Goal: Task Accomplishment & Management: Complete application form

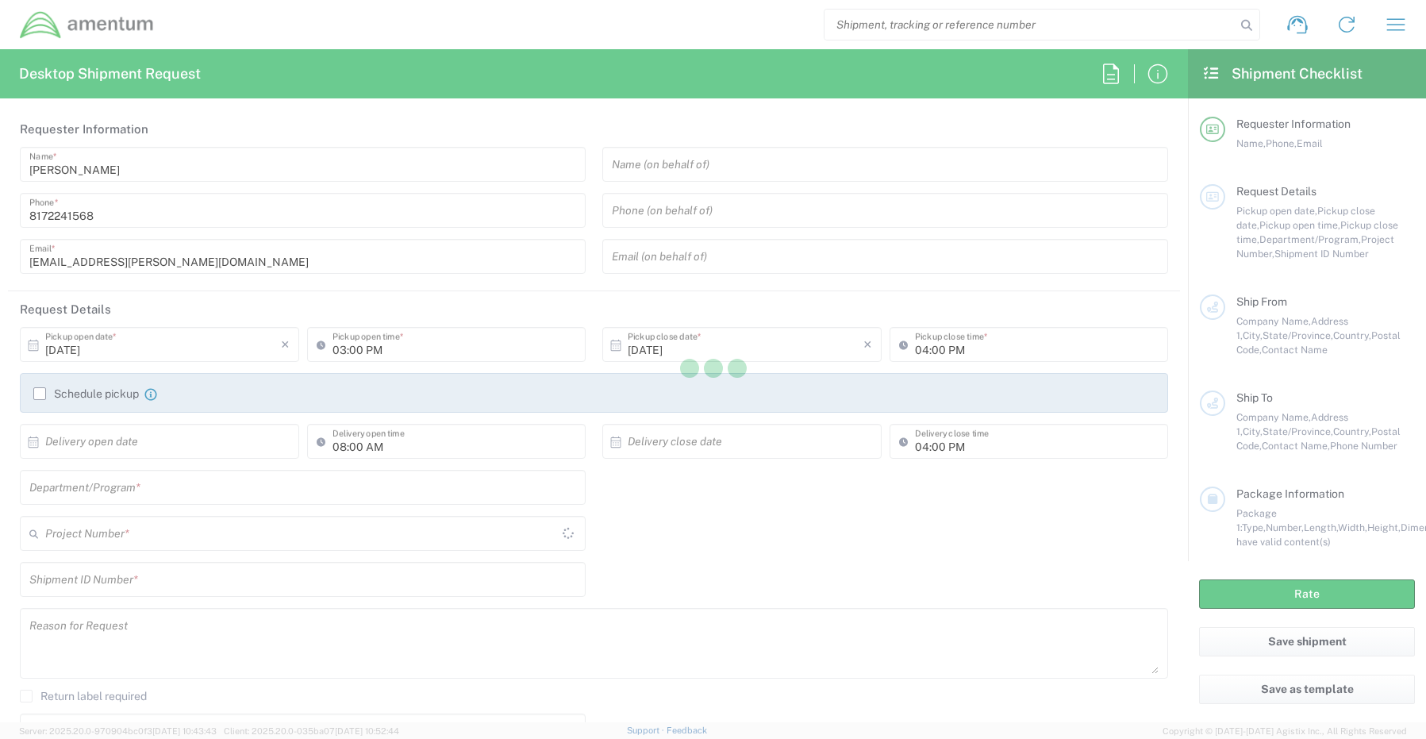
type input "[GEOGRAPHIC_DATA]"
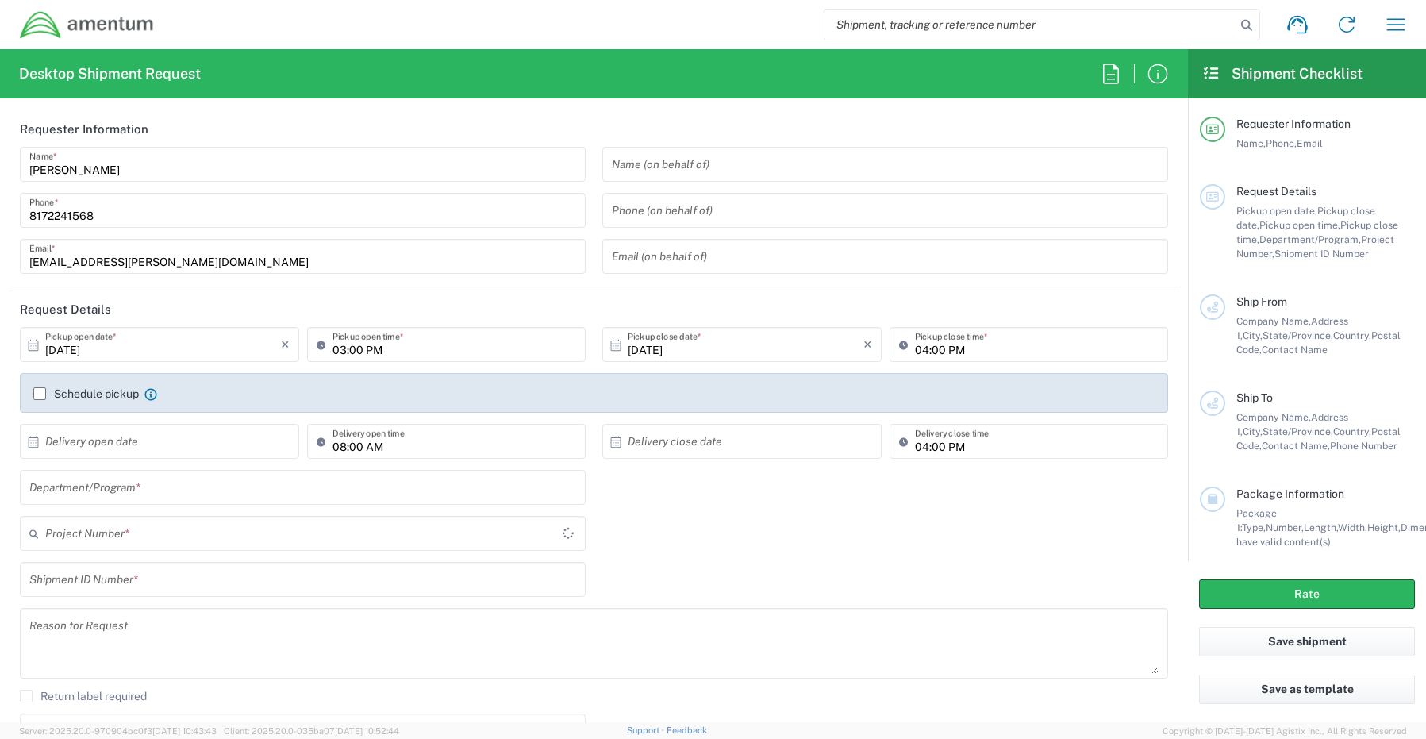
type input "CORP"
click at [73, 480] on input "text" at bounding box center [302, 488] width 547 height 28
paste input "[PERSON_NAME]"
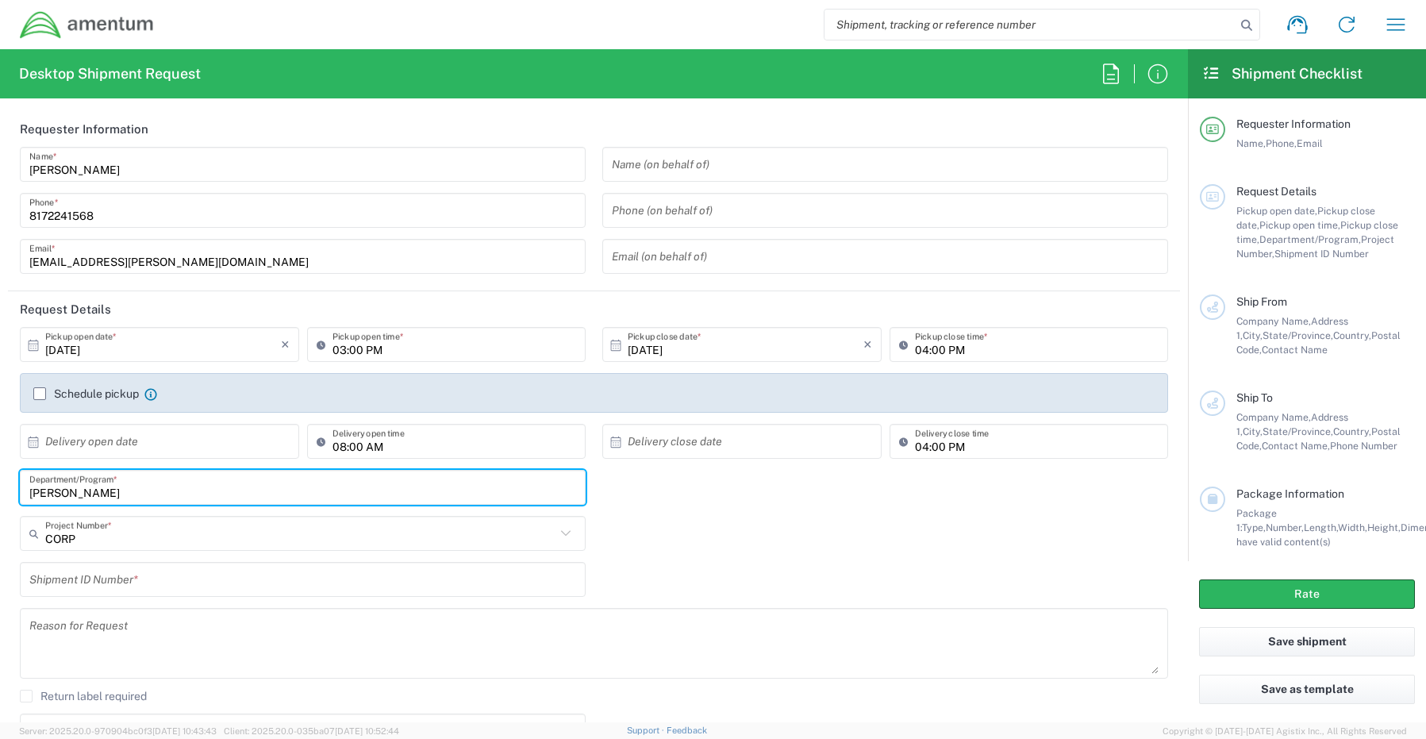
type input "[PERSON_NAME]"
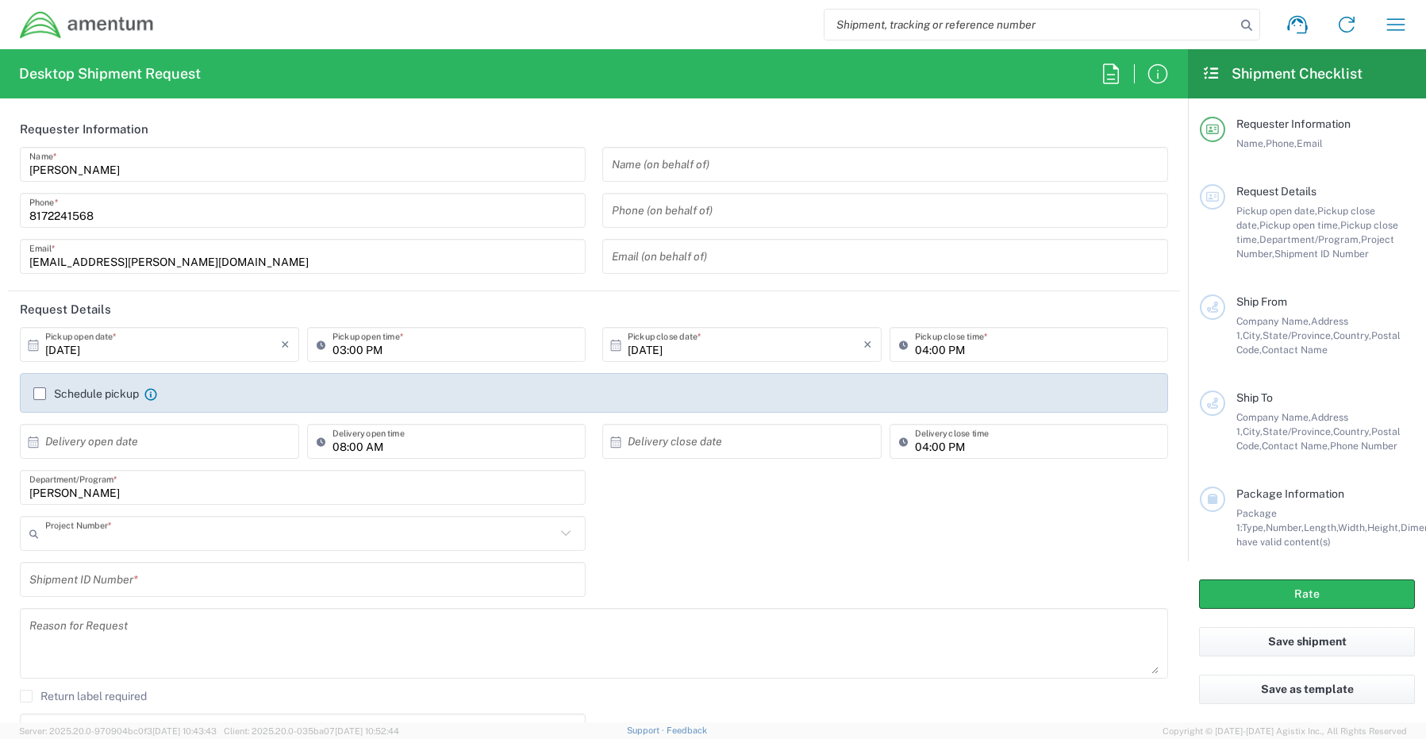
click at [48, 528] on input "text" at bounding box center [300, 534] width 510 height 28
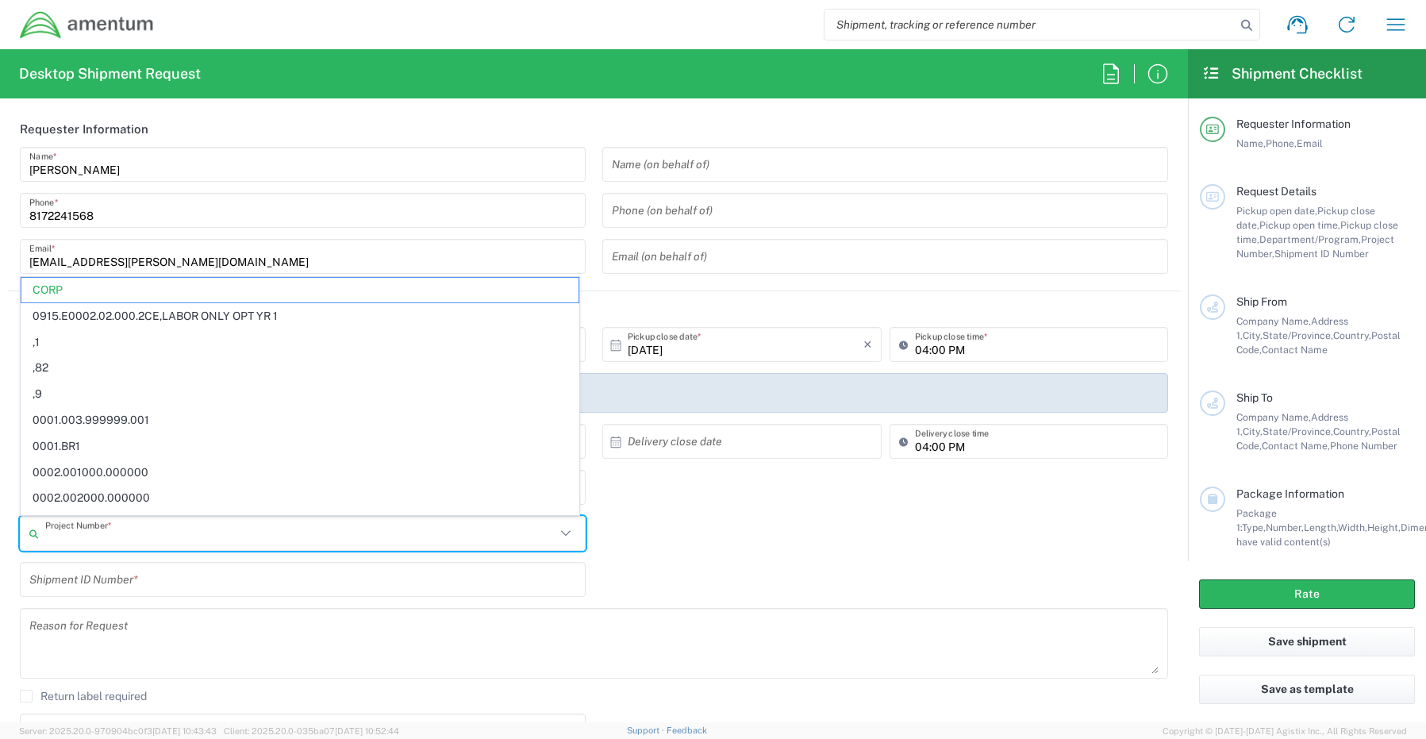
paste input "ovhd.600294.purch"
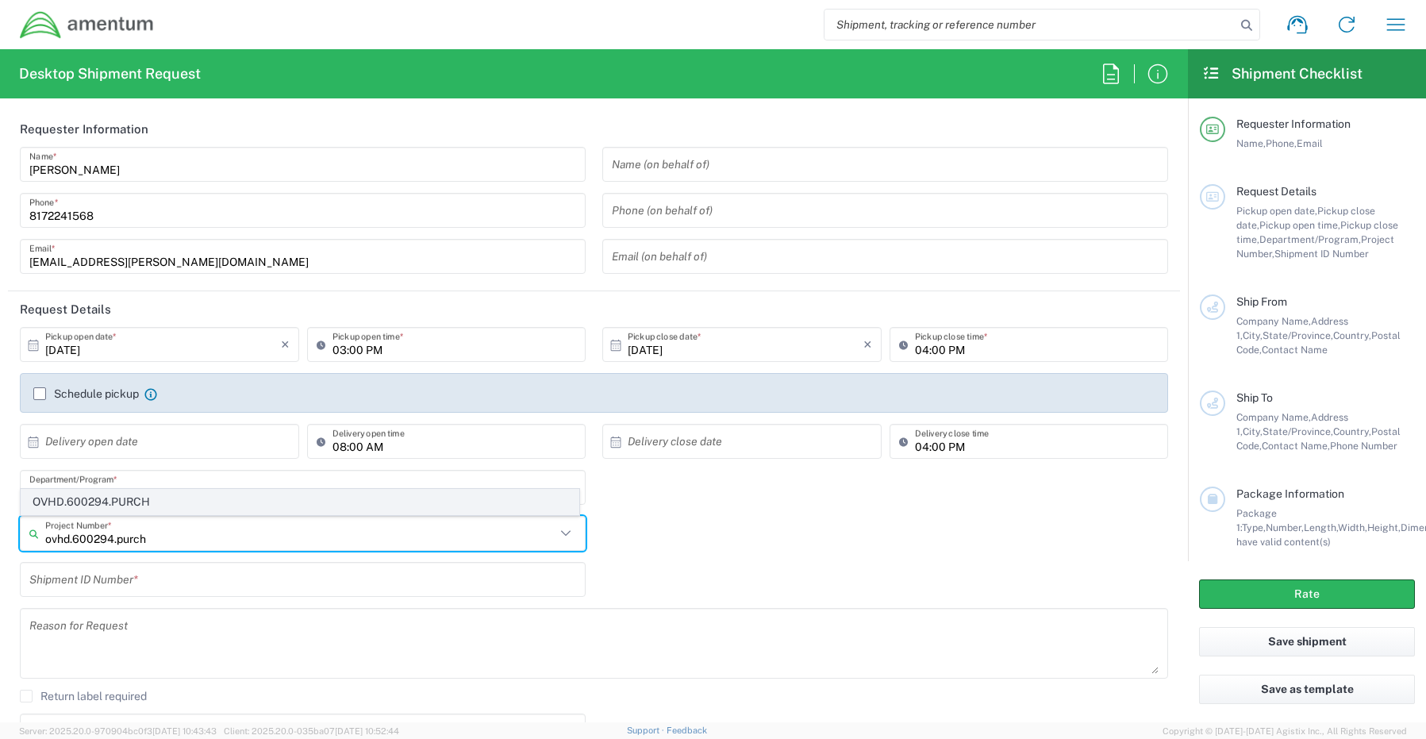
click at [71, 499] on span "OVHD.600294.PURCH" at bounding box center [299, 502] width 557 height 25
type input "OVHD.600294.PURCH"
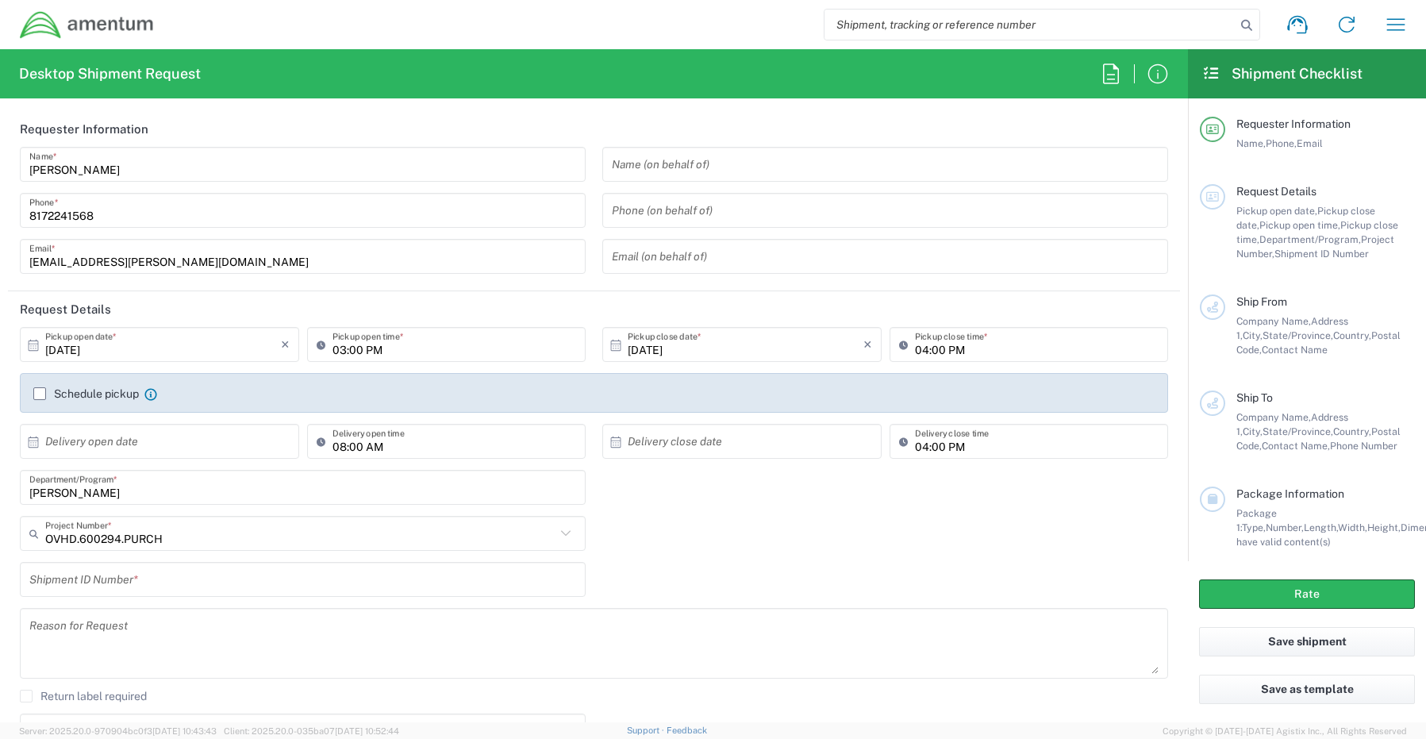
click at [69, 588] on input "text" at bounding box center [302, 580] width 547 height 28
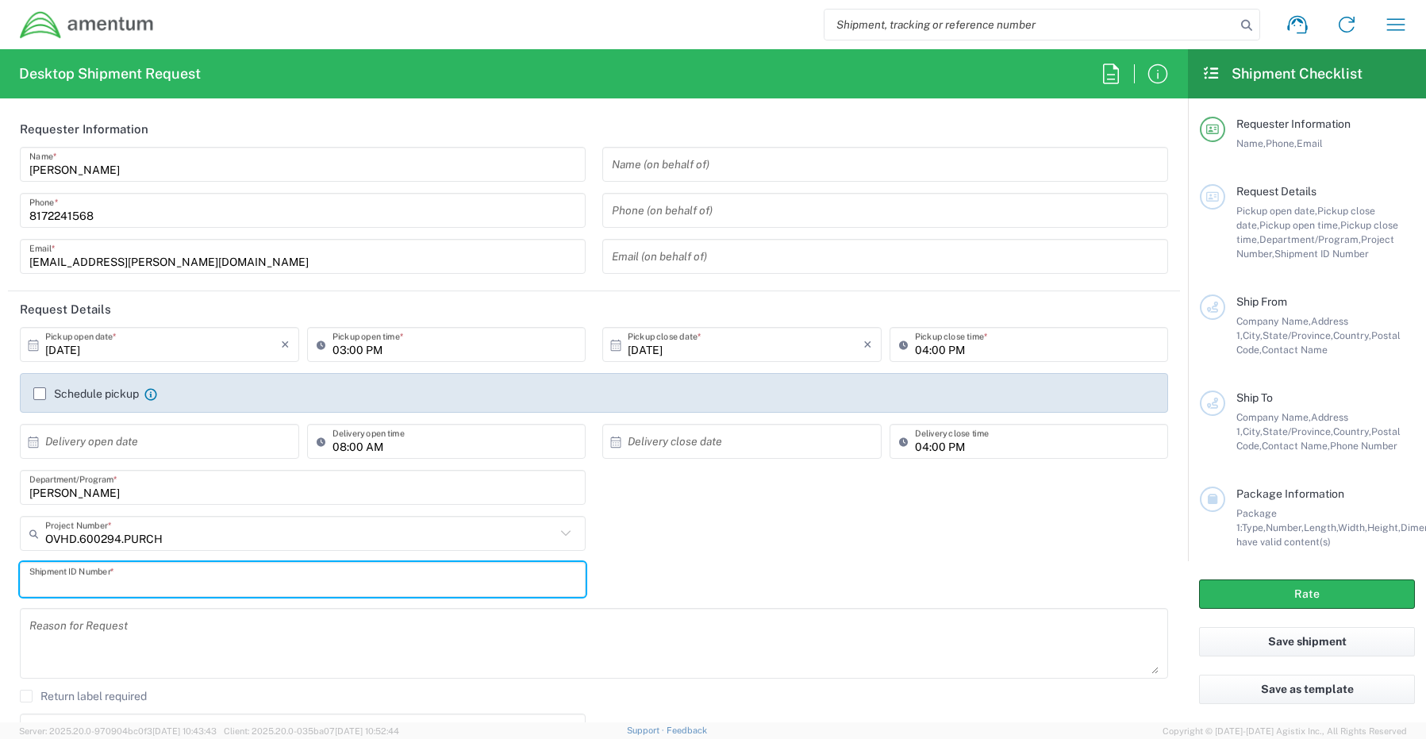
paste input "RITM0250533 [PERSON_NAME]"
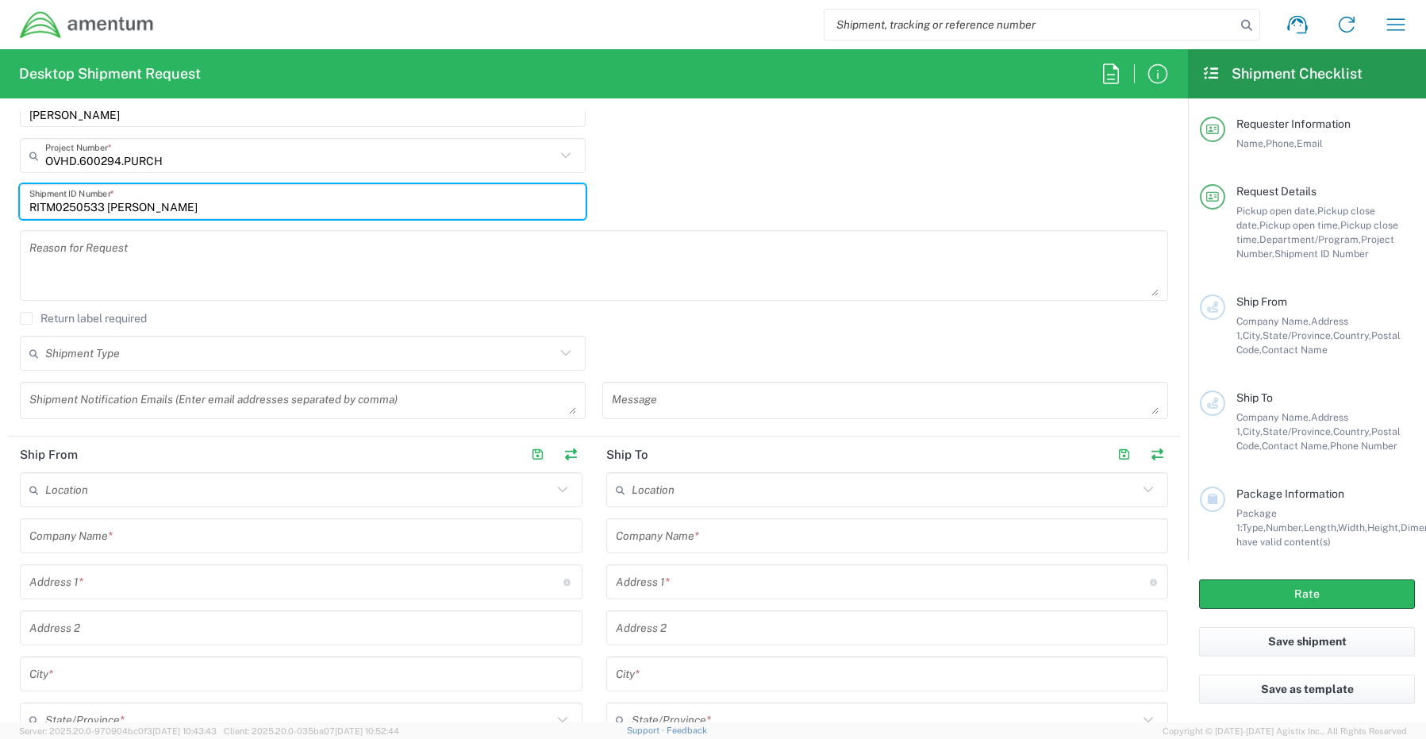
scroll to position [397, 0]
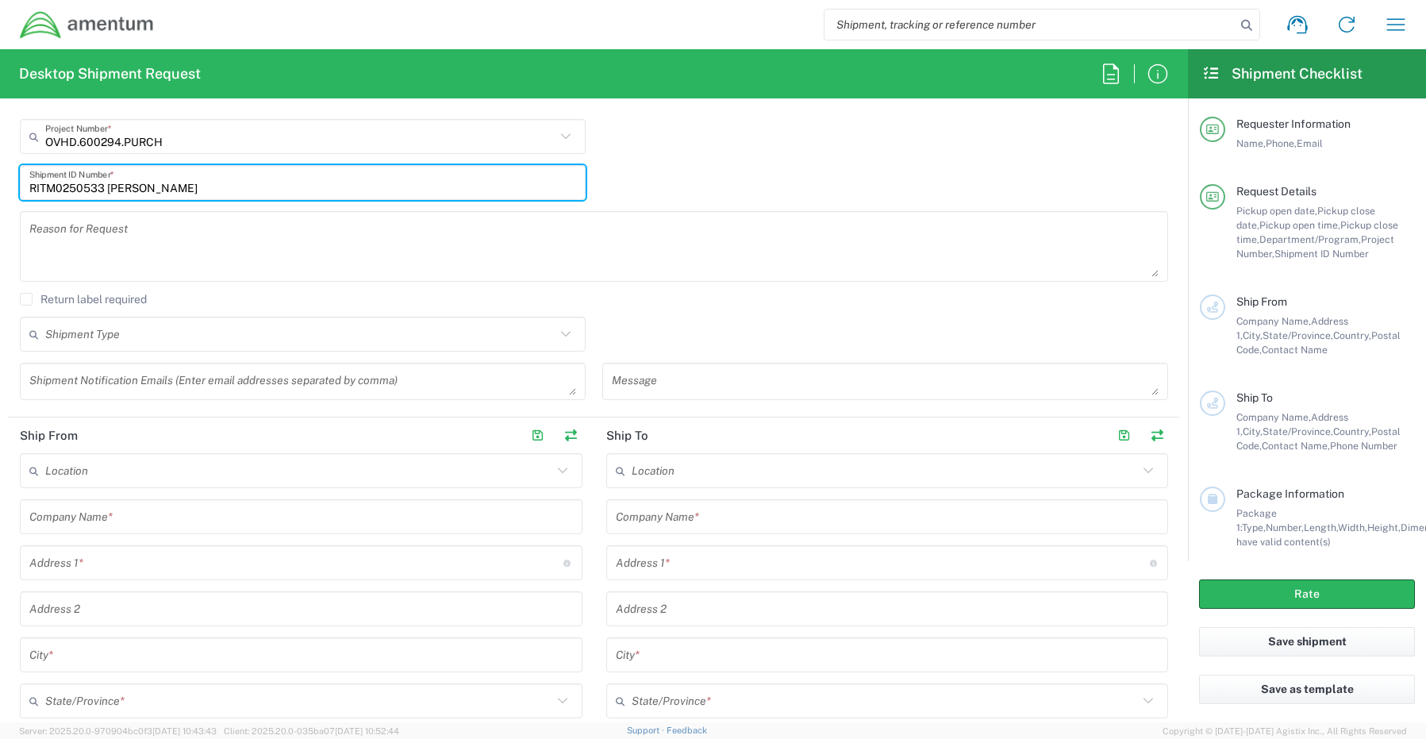
type input "RITM0250533 [PERSON_NAME]"
click at [88, 384] on textarea at bounding box center [302, 381] width 547 height 28
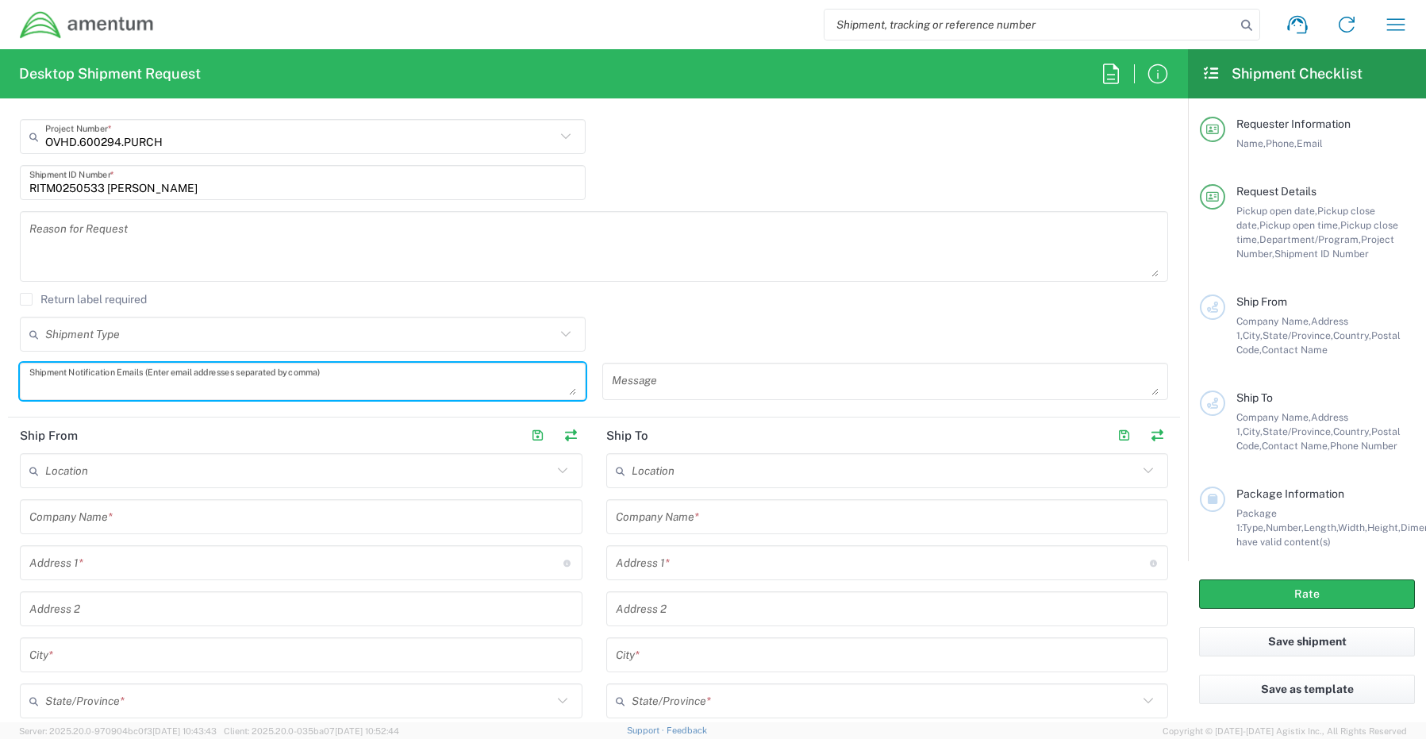
click at [69, 385] on textarea at bounding box center [302, 381] width 547 height 28
paste textarea "[PERSON_NAME][EMAIL_ADDRESS][PERSON_NAME][DOMAIN_NAME]"
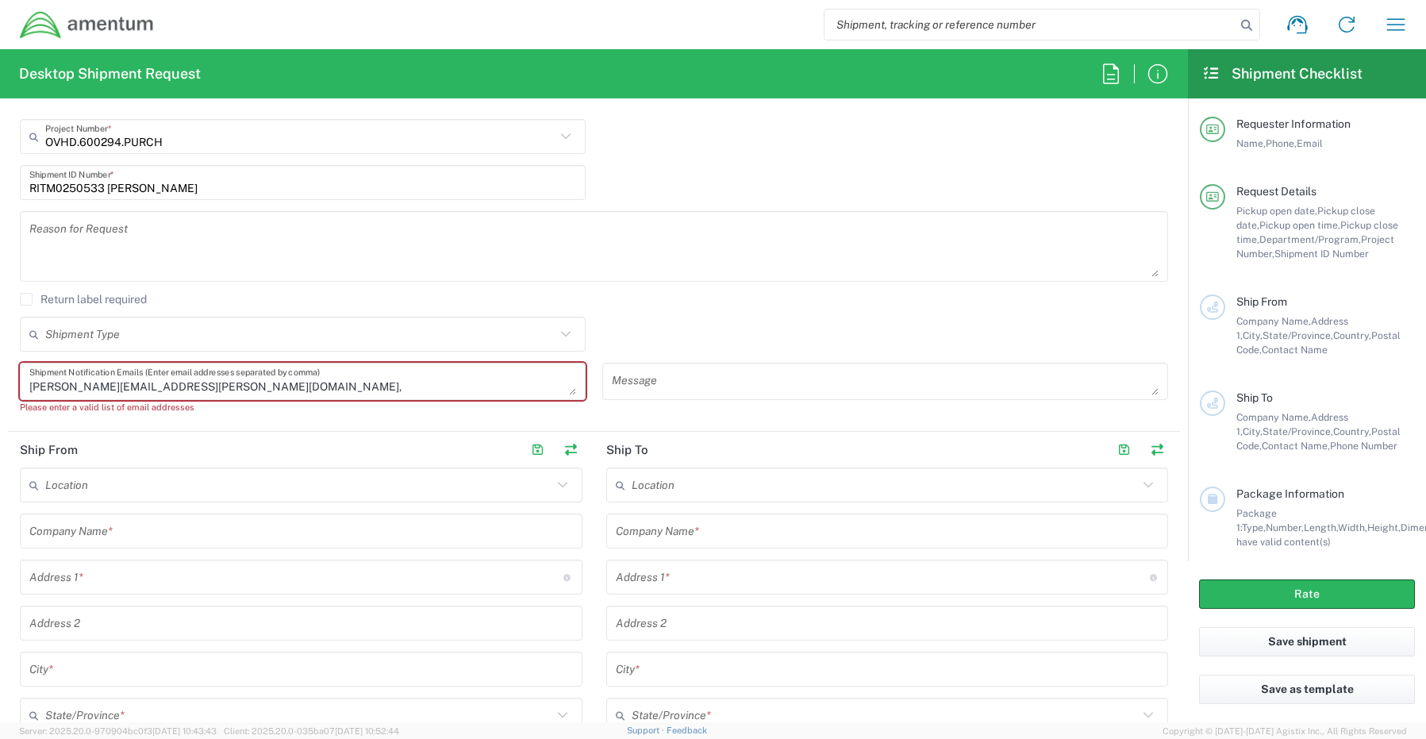
click at [234, 390] on textarea "[PERSON_NAME][EMAIL_ADDRESS][PERSON_NAME][DOMAIN_NAME]," at bounding box center [302, 381] width 547 height 28
paste textarea "[EMAIL_ADDRESS][DOMAIN_NAME]"
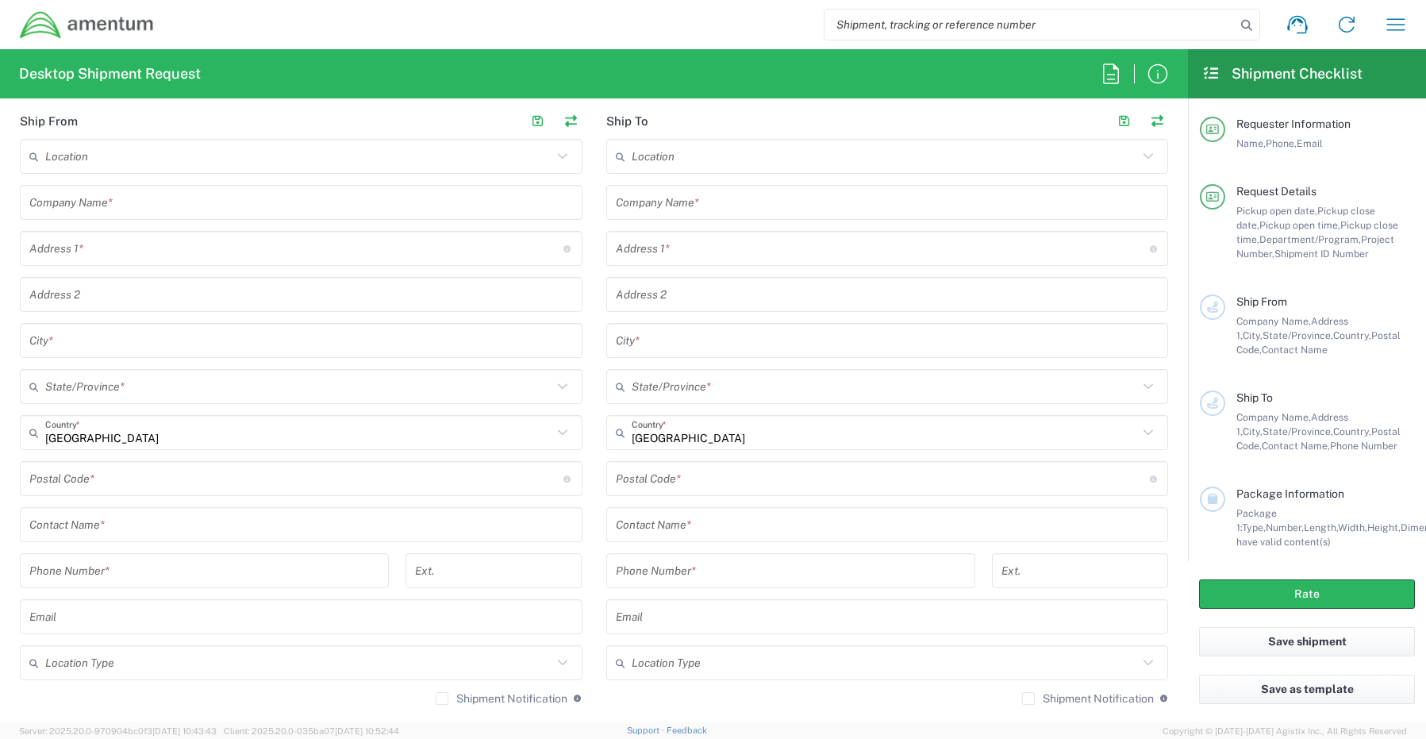
scroll to position [714, 0]
type textarea "[PERSON_NAME][EMAIL_ADDRESS][PERSON_NAME][DOMAIN_NAME], [EMAIL_ADDRESS][DOMAIN_…"
click at [102, 525] on input "text" at bounding box center [300, 522] width 543 height 28
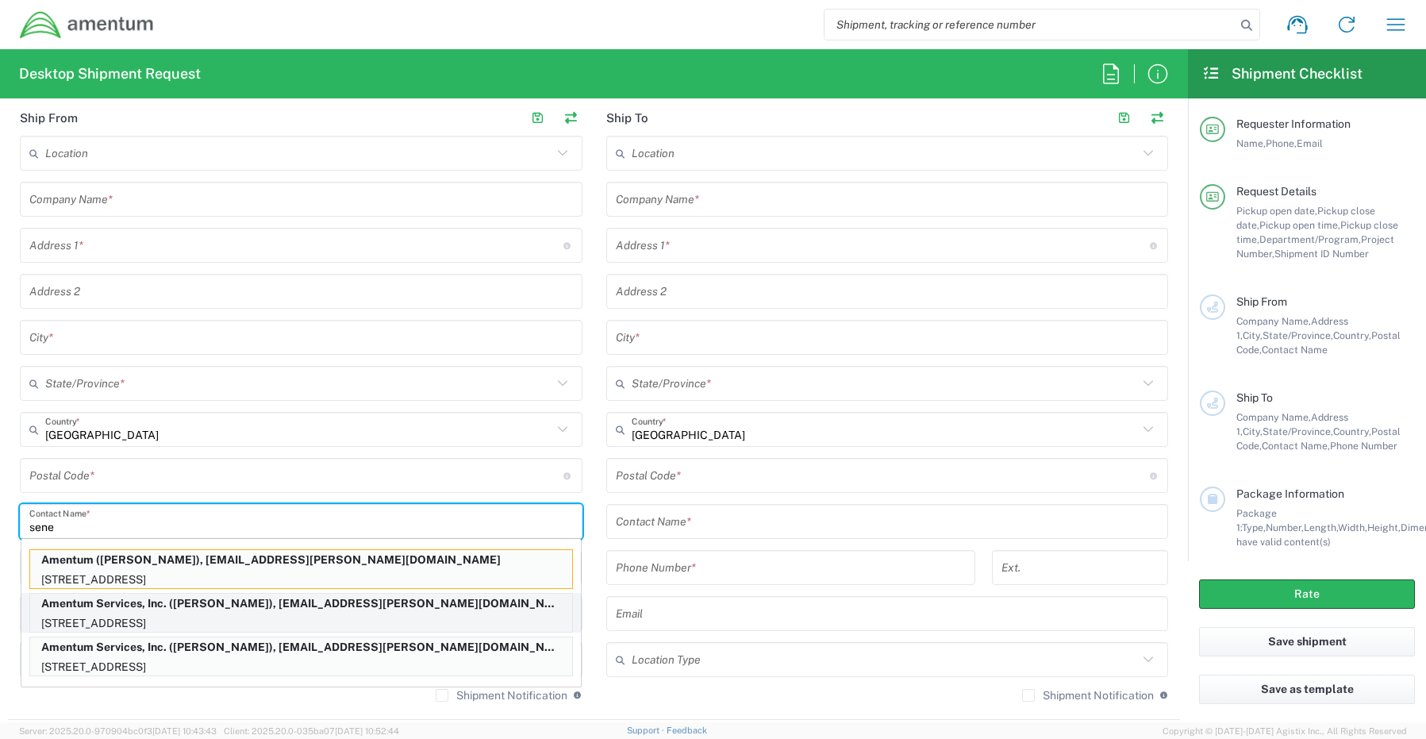
type input "sene"
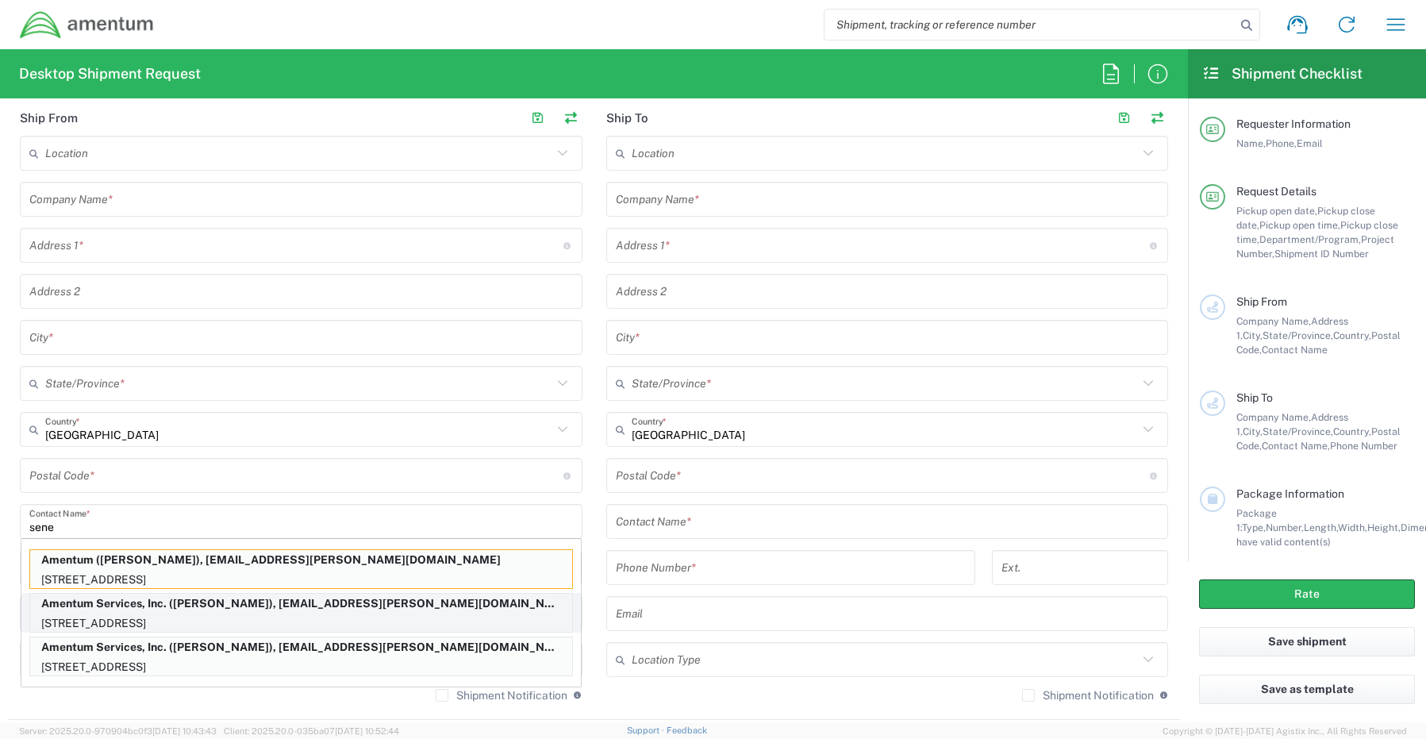
click at [286, 616] on p "[STREET_ADDRESS]" at bounding box center [301, 623] width 542 height 20
type input "Amentum Services, Inc."
type input "[STREET_ADDRESS]"
type input "[GEOGRAPHIC_DATA]"
type input "[US_STATE]"
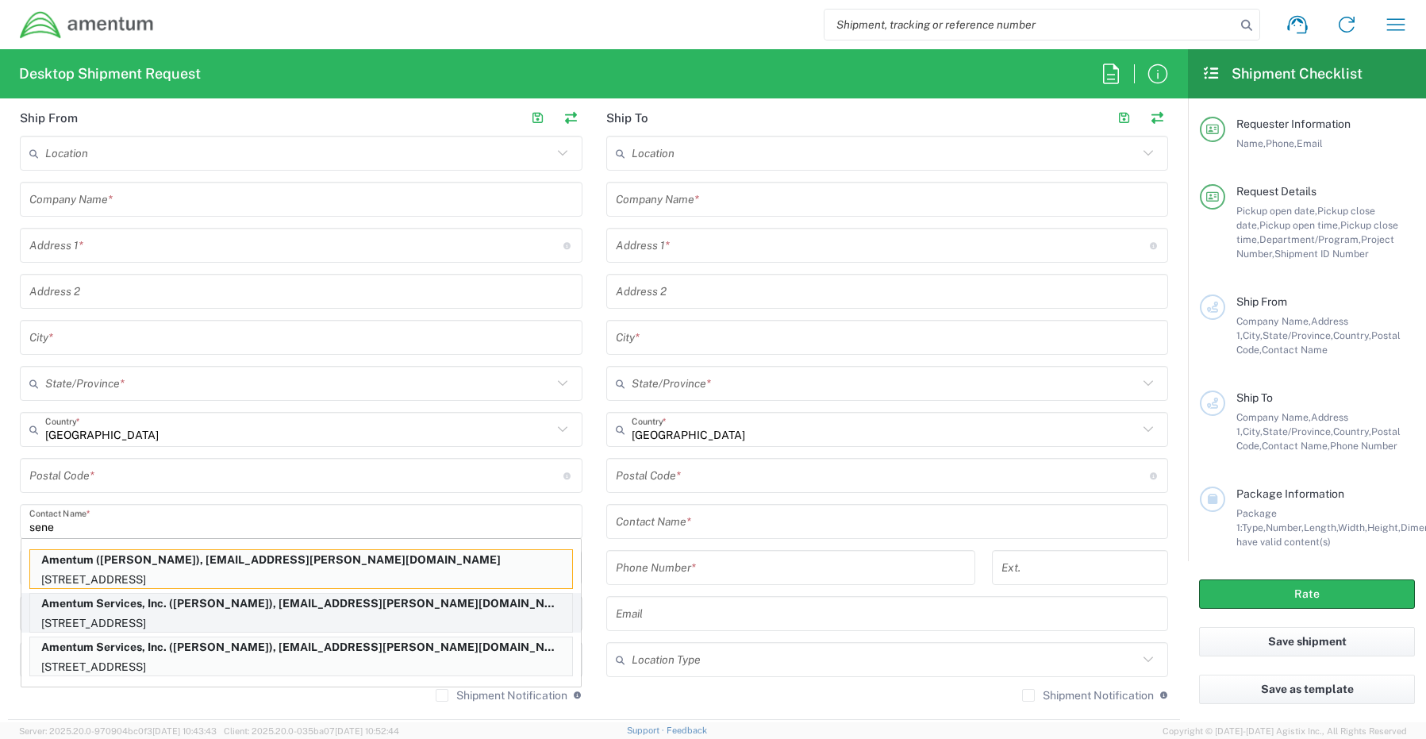
type input "76177"
type input "[PERSON_NAME]"
type input "[PHONE_NUMBER]"
type input "[EMAIL_ADDRESS][PERSON_NAME][DOMAIN_NAME]"
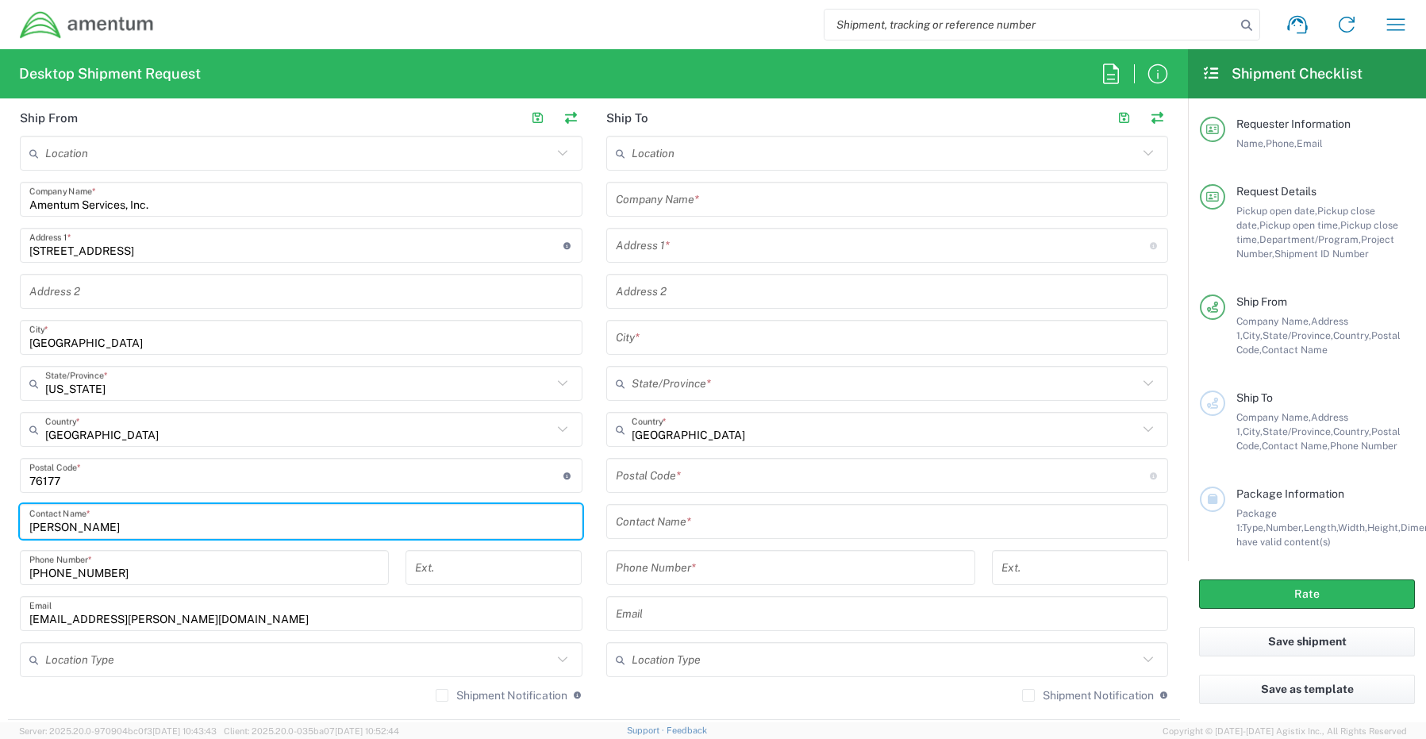
click at [101, 657] on input "text" at bounding box center [298, 660] width 507 height 28
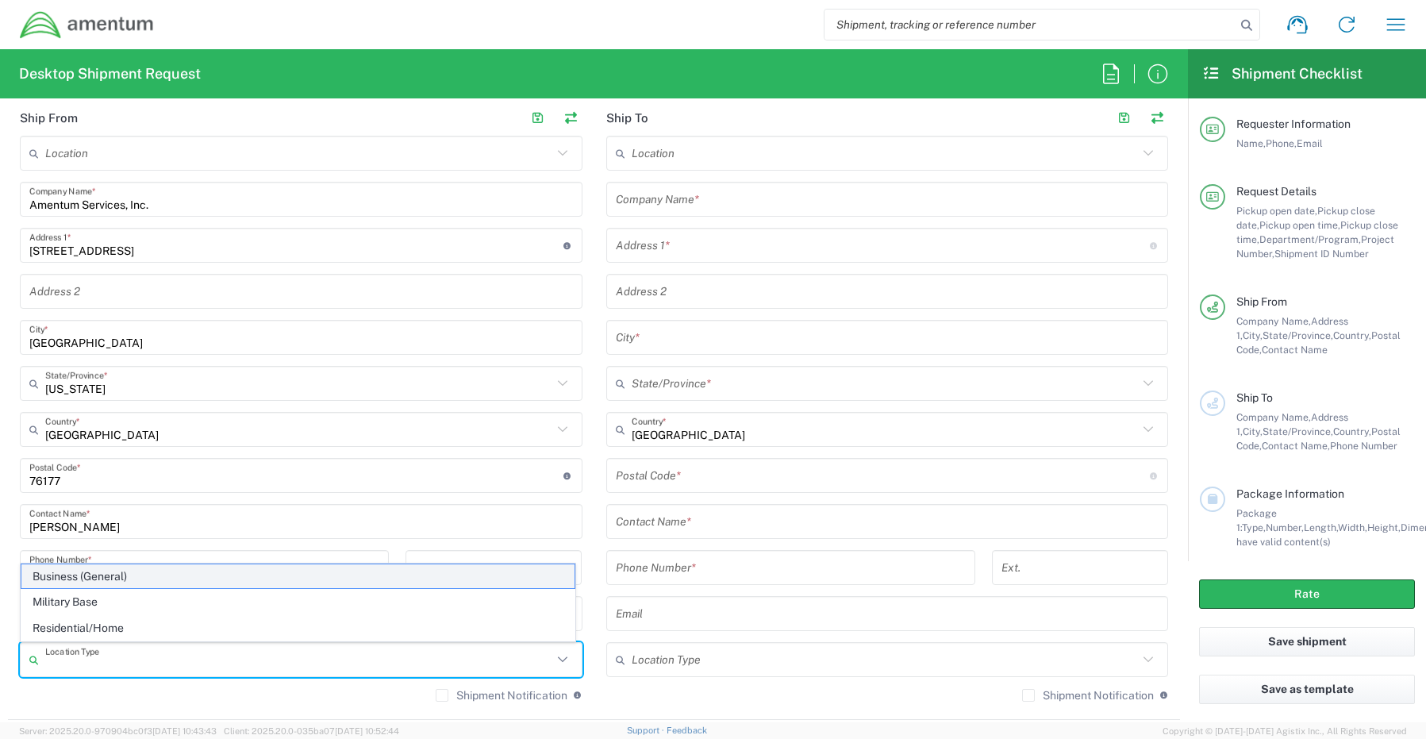
click at [82, 575] on span "Business (General)" at bounding box center [297, 576] width 553 height 25
type input "Business (General)"
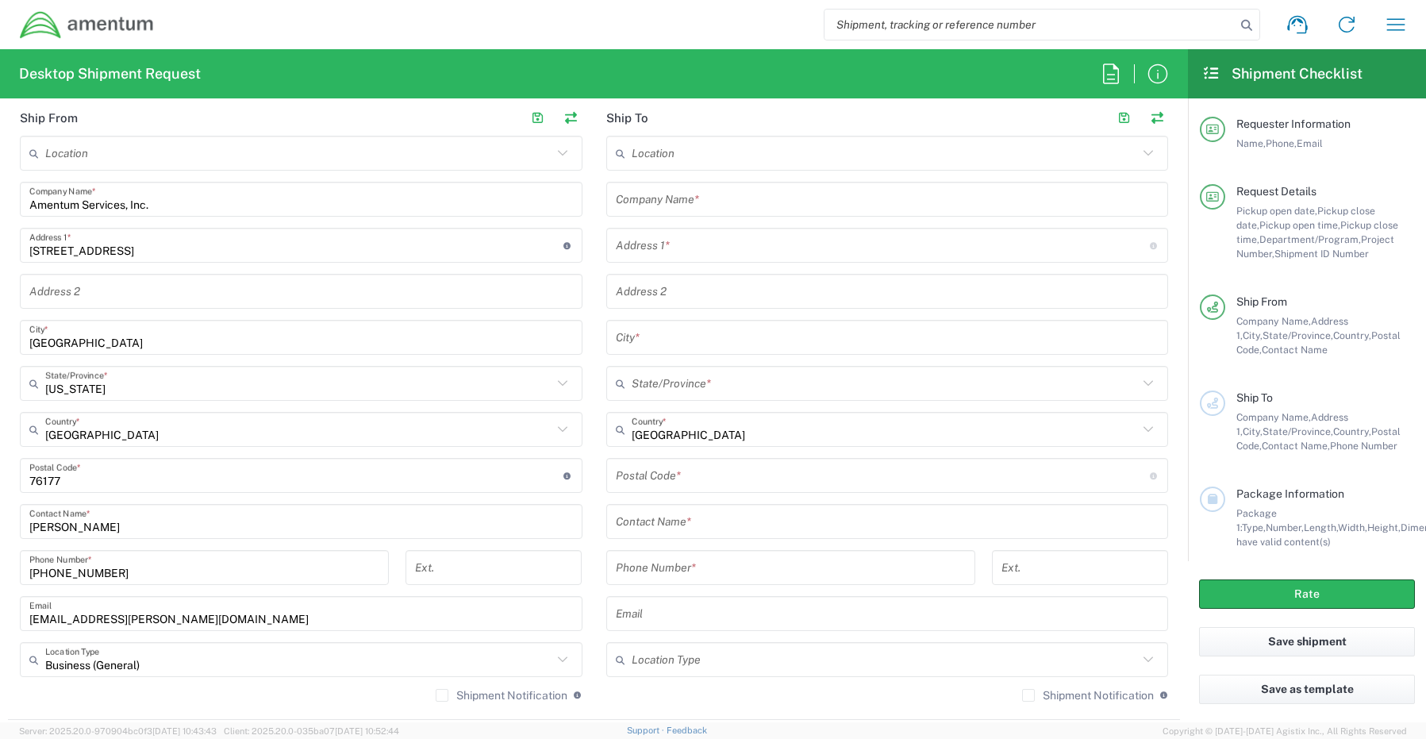
click at [437, 697] on label "Shipment Notification" at bounding box center [502, 695] width 132 height 13
click at [442, 695] on input "Shipment Notification" at bounding box center [442, 695] width 0 height 0
click at [662, 192] on input "text" at bounding box center [887, 200] width 543 height 28
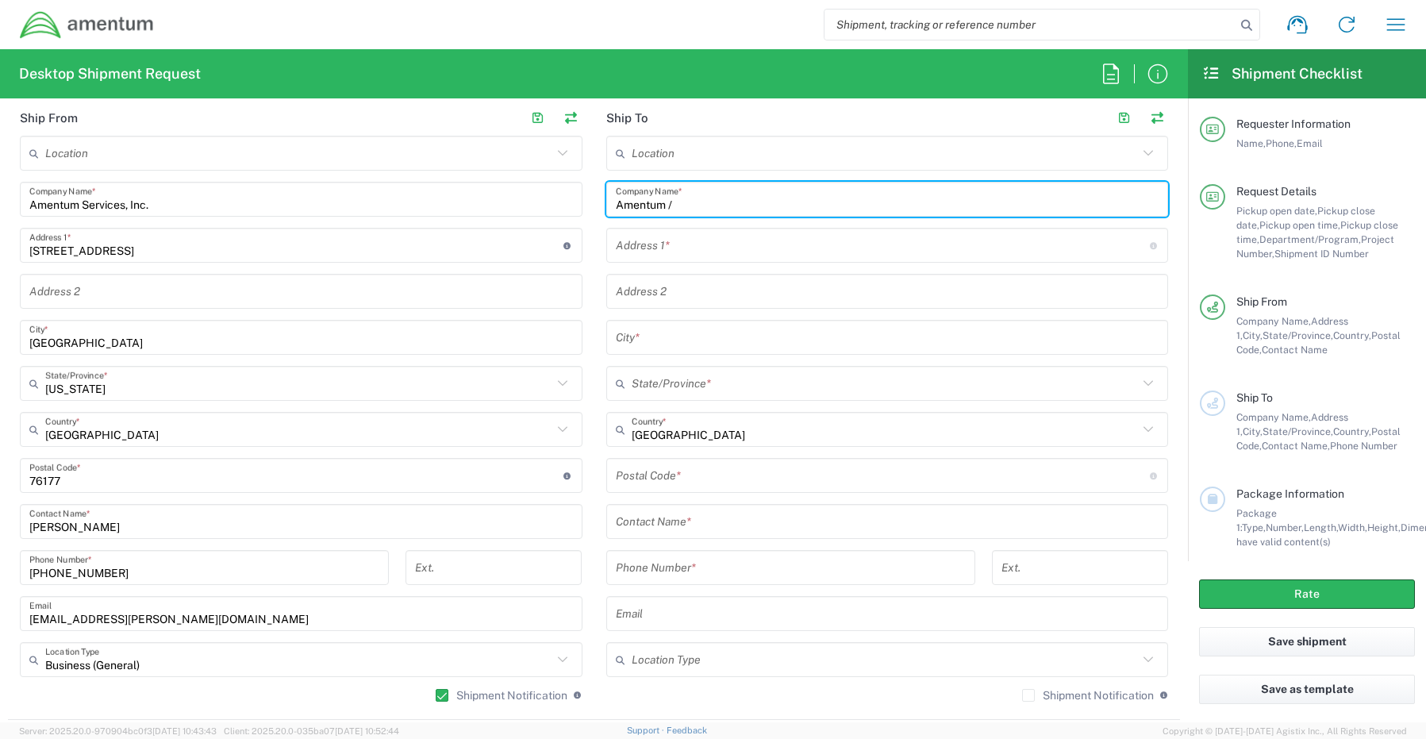
paste input "[PERSON_NAME]"
type input "Amentum / [PERSON_NAME]"
click at [652, 520] on input "text" at bounding box center [887, 522] width 543 height 28
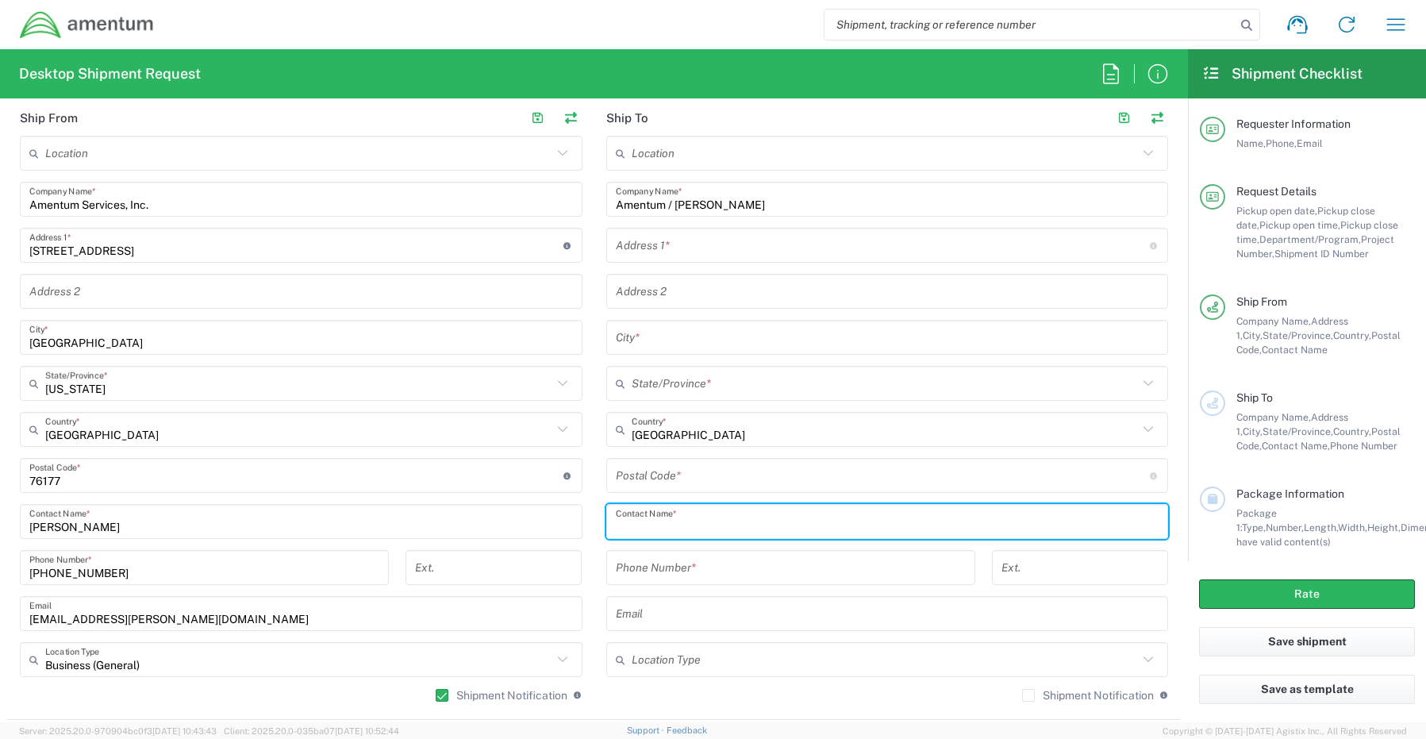
paste input "[PERSON_NAME]"
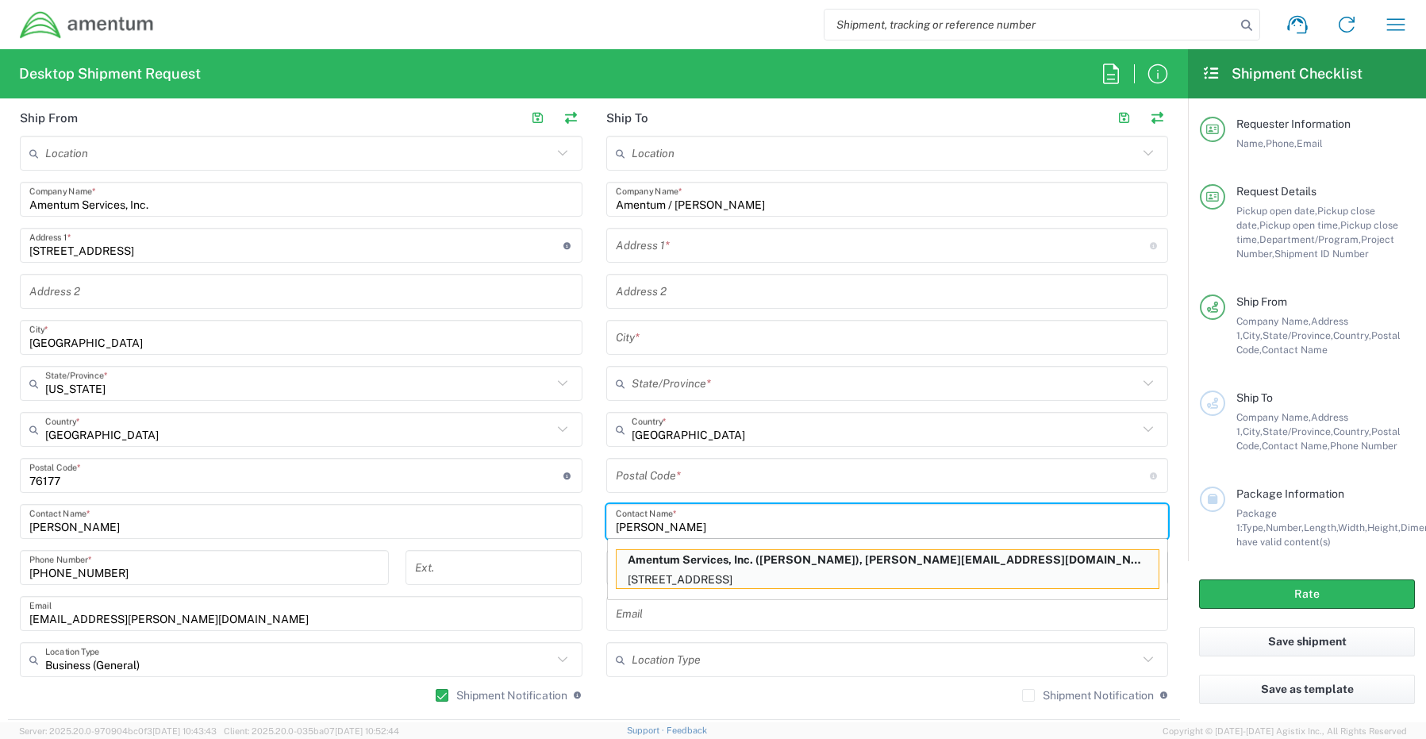
type input "[PERSON_NAME]"
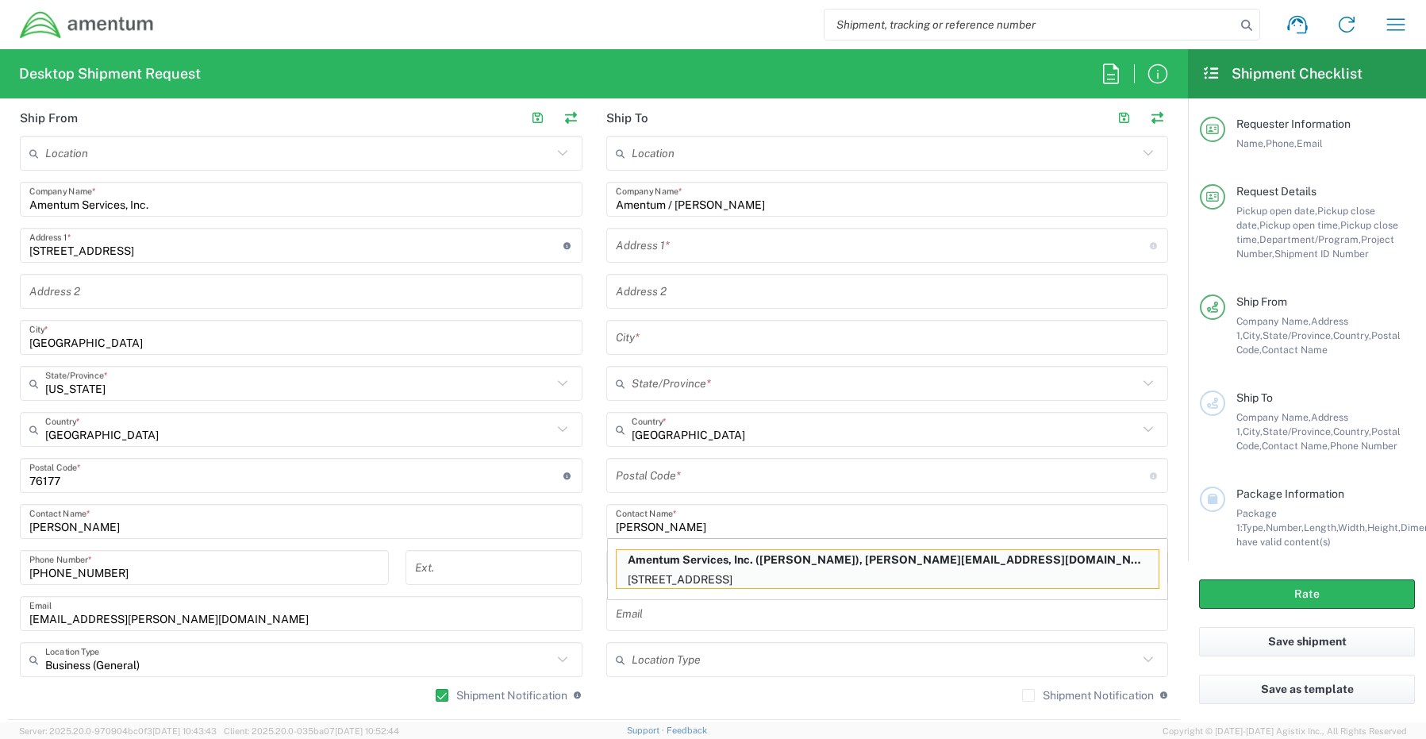
click at [673, 246] on input "text" at bounding box center [883, 246] width 534 height 28
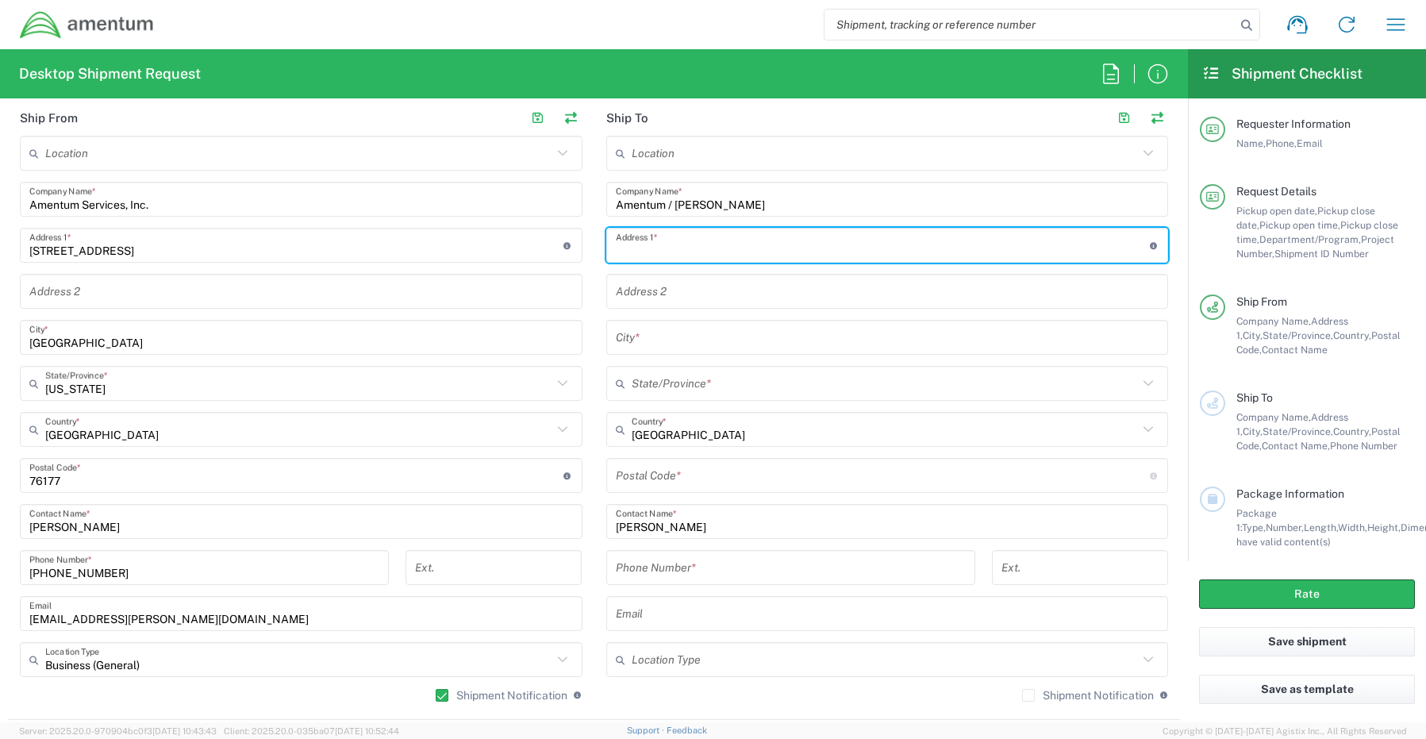
paste input "[STREET_ADDRESS]"
type input "[STREET_ADDRESS]"
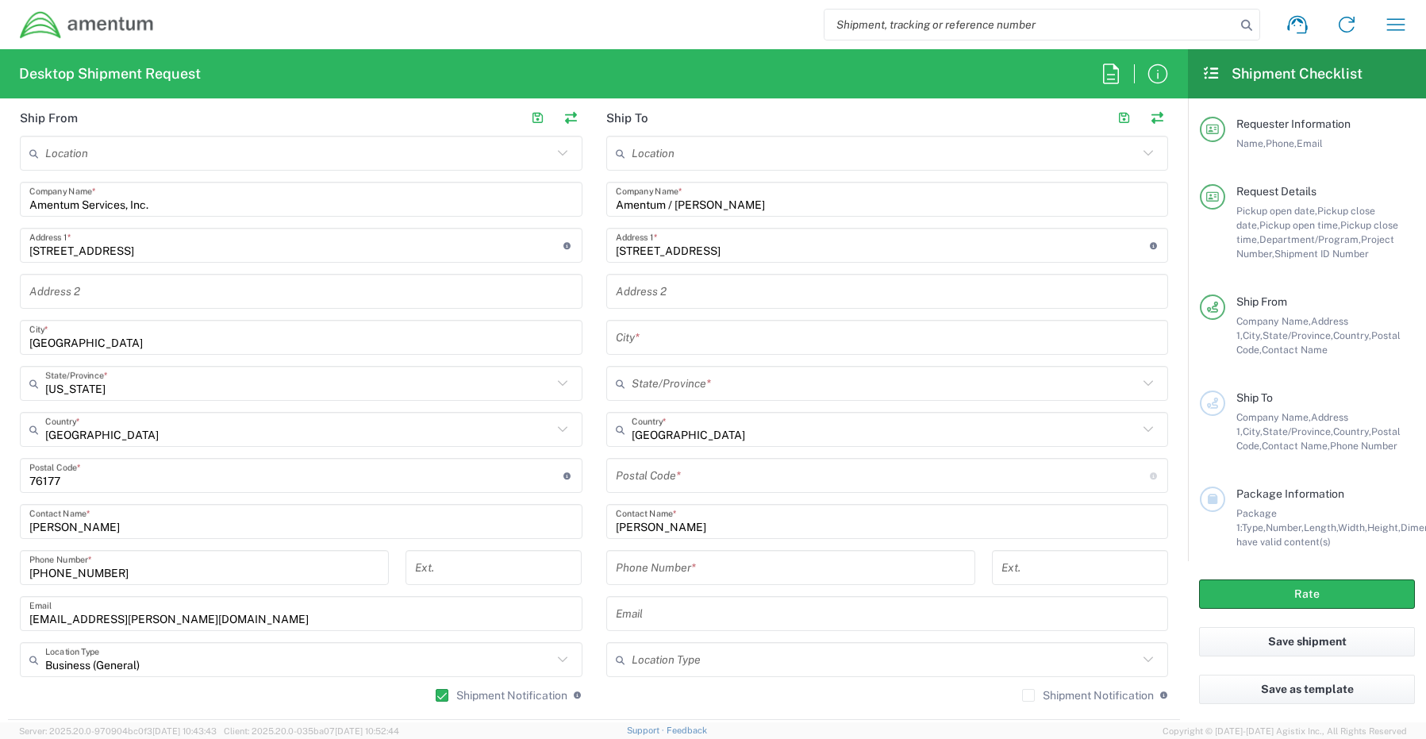
click at [684, 343] on input "text" at bounding box center [887, 338] width 543 height 28
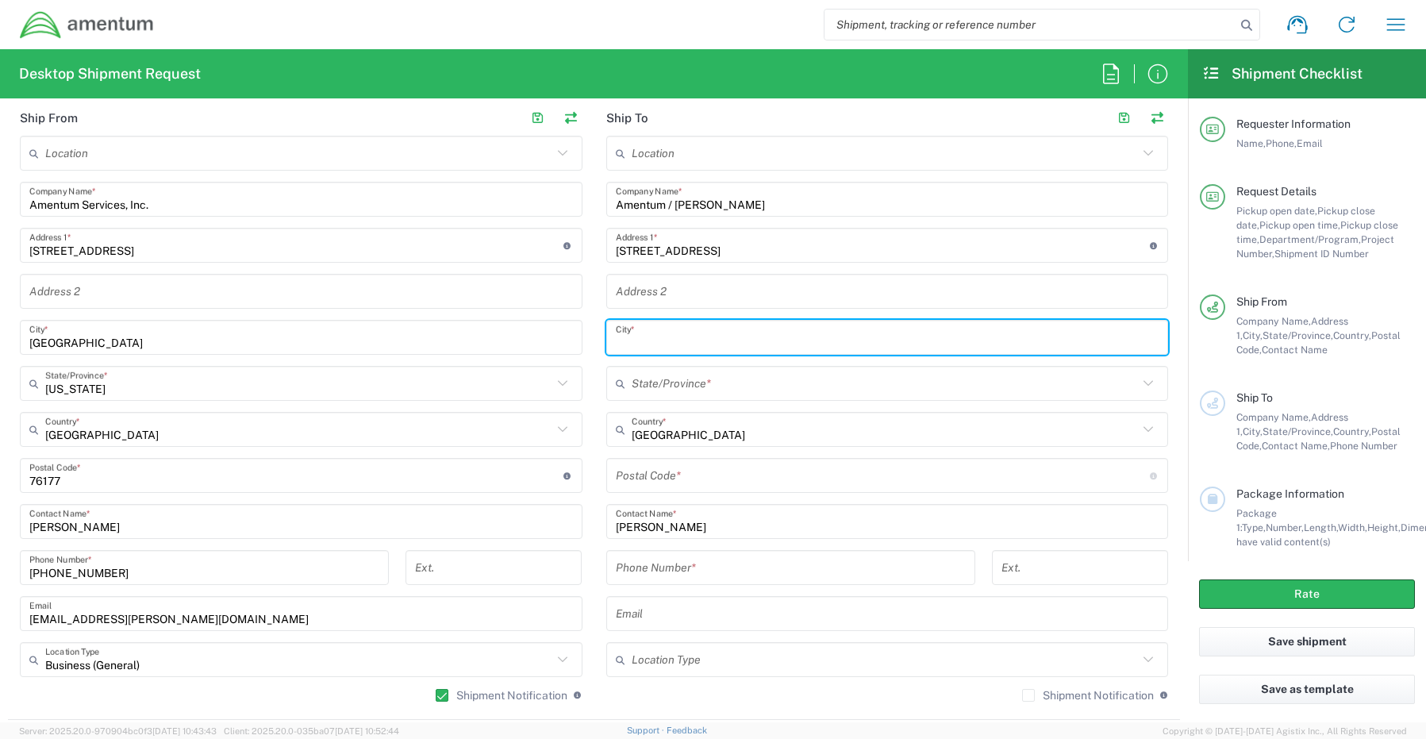
paste input "[GEOGRAPHIC_DATA],"
type input "[GEOGRAPHIC_DATA]"
click at [672, 386] on input "text" at bounding box center [885, 384] width 507 height 28
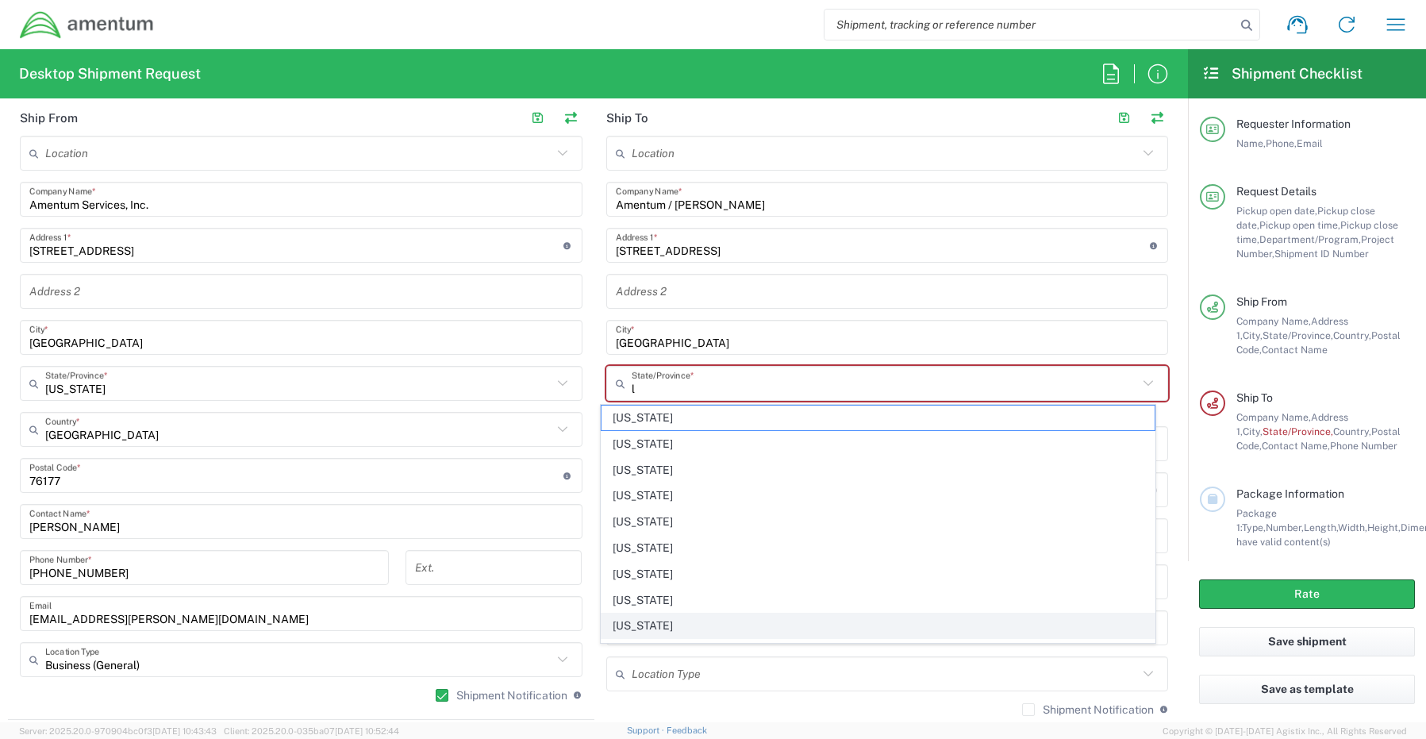
click at [650, 631] on span "[US_STATE]" at bounding box center [877, 625] width 553 height 25
type input "[US_STATE]"
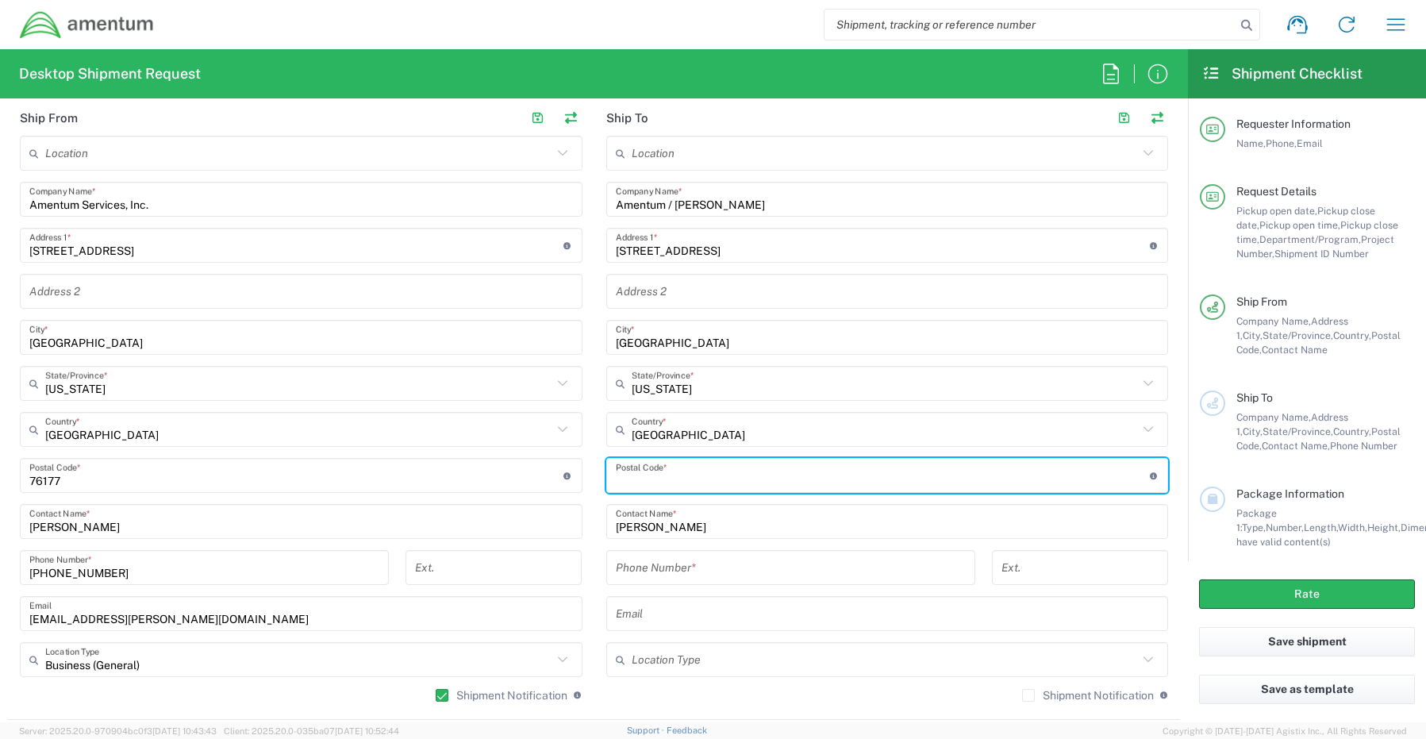
click at [701, 470] on input "undefined" at bounding box center [883, 476] width 534 height 28
paste input "70769"
type input "70769"
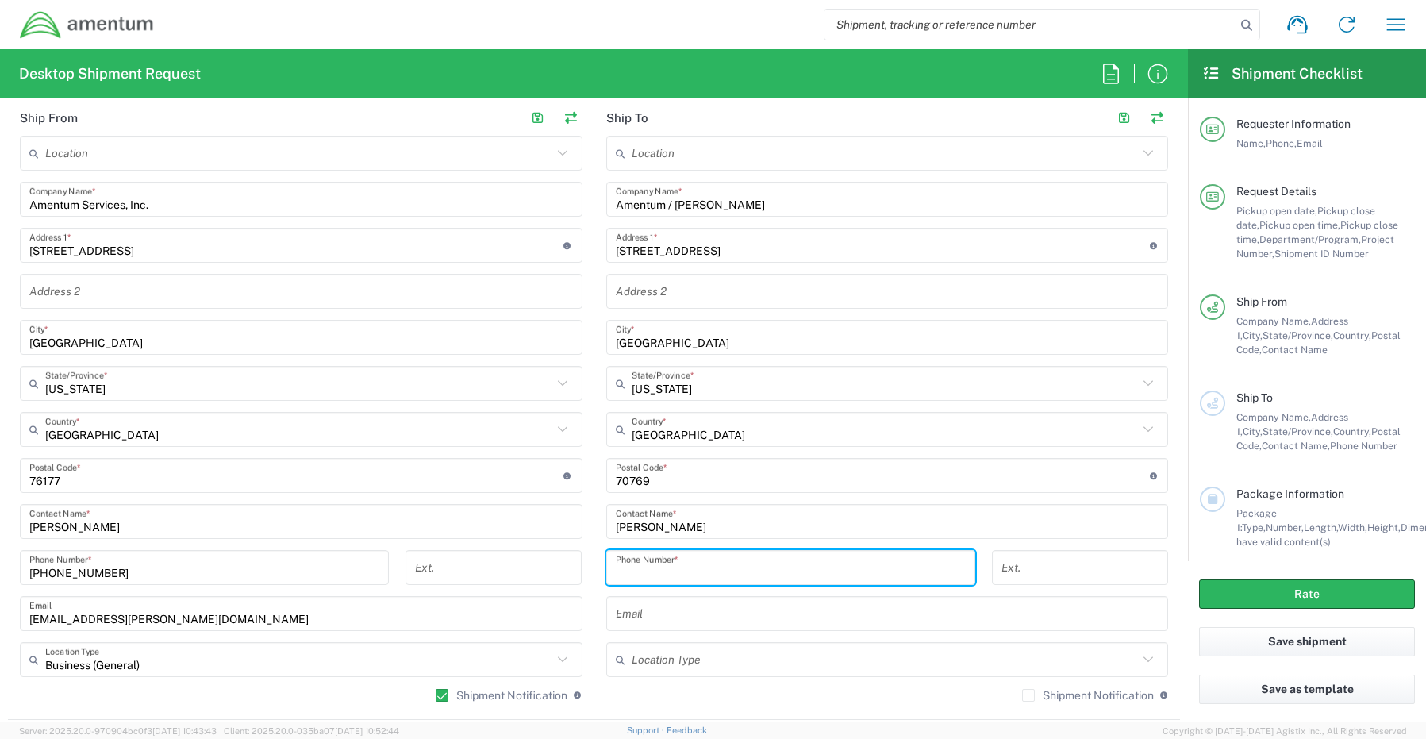
click at [632, 566] on input "tel" at bounding box center [791, 568] width 350 height 28
paste input "[PHONE_NUMBER]"
type input "[PHONE_NUMBER]"
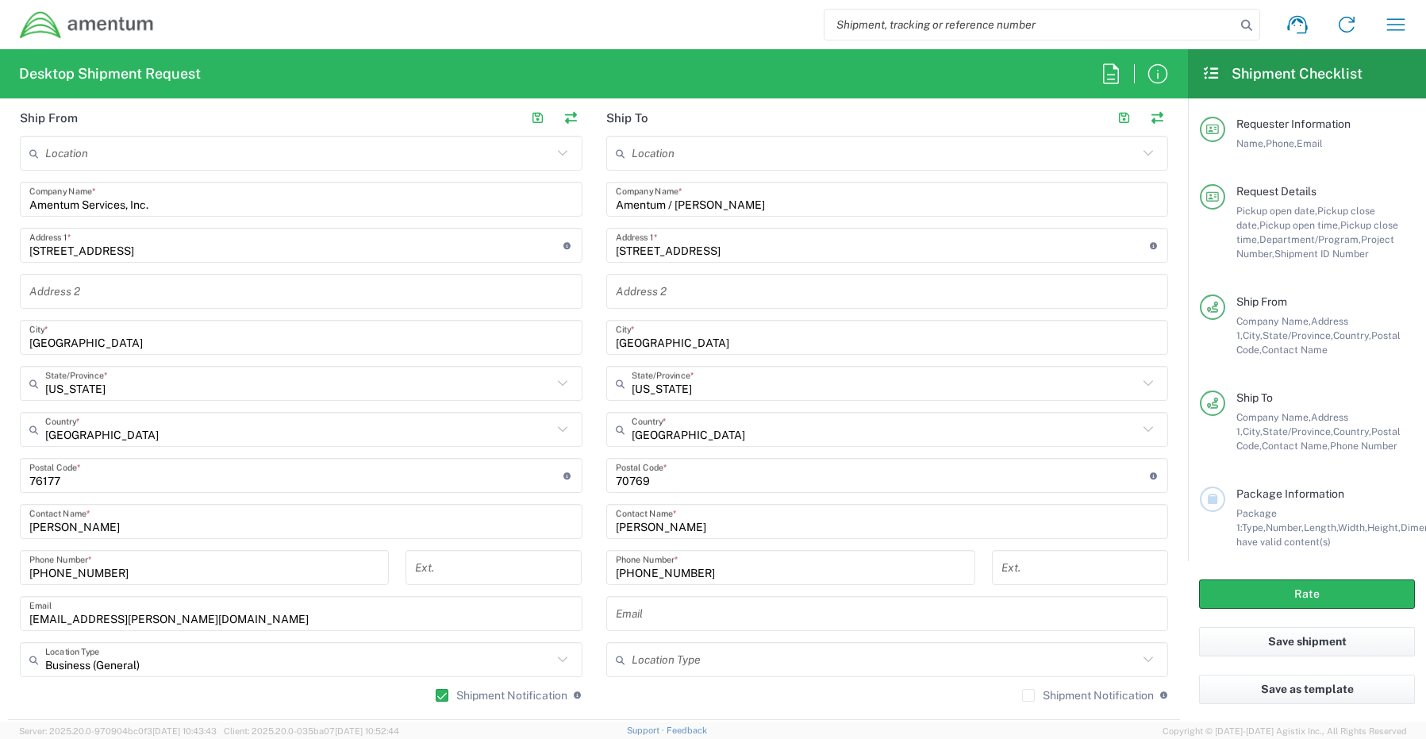
click at [626, 617] on input "text" at bounding box center [887, 614] width 543 height 28
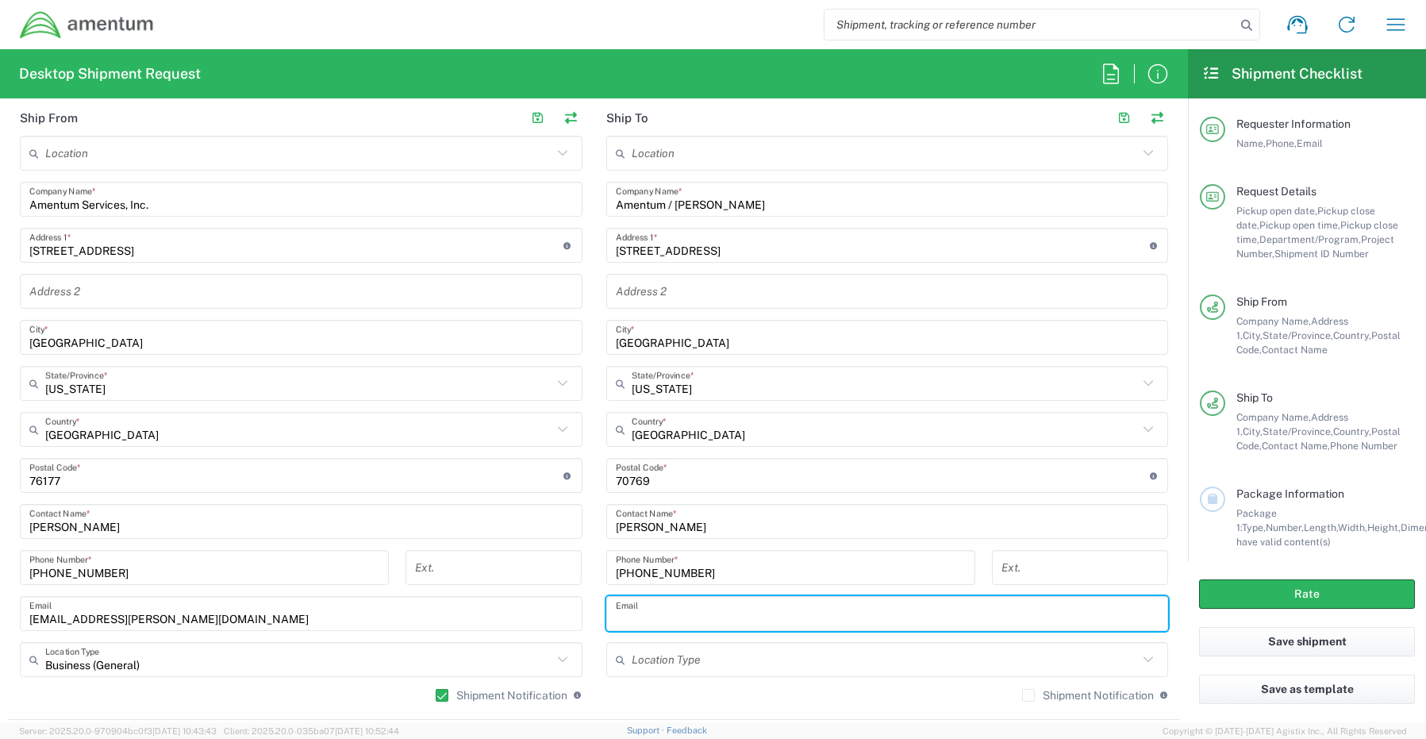
paste input "[PERSON_NAME][EMAIL_ADDRESS][DOMAIN_NAME]"
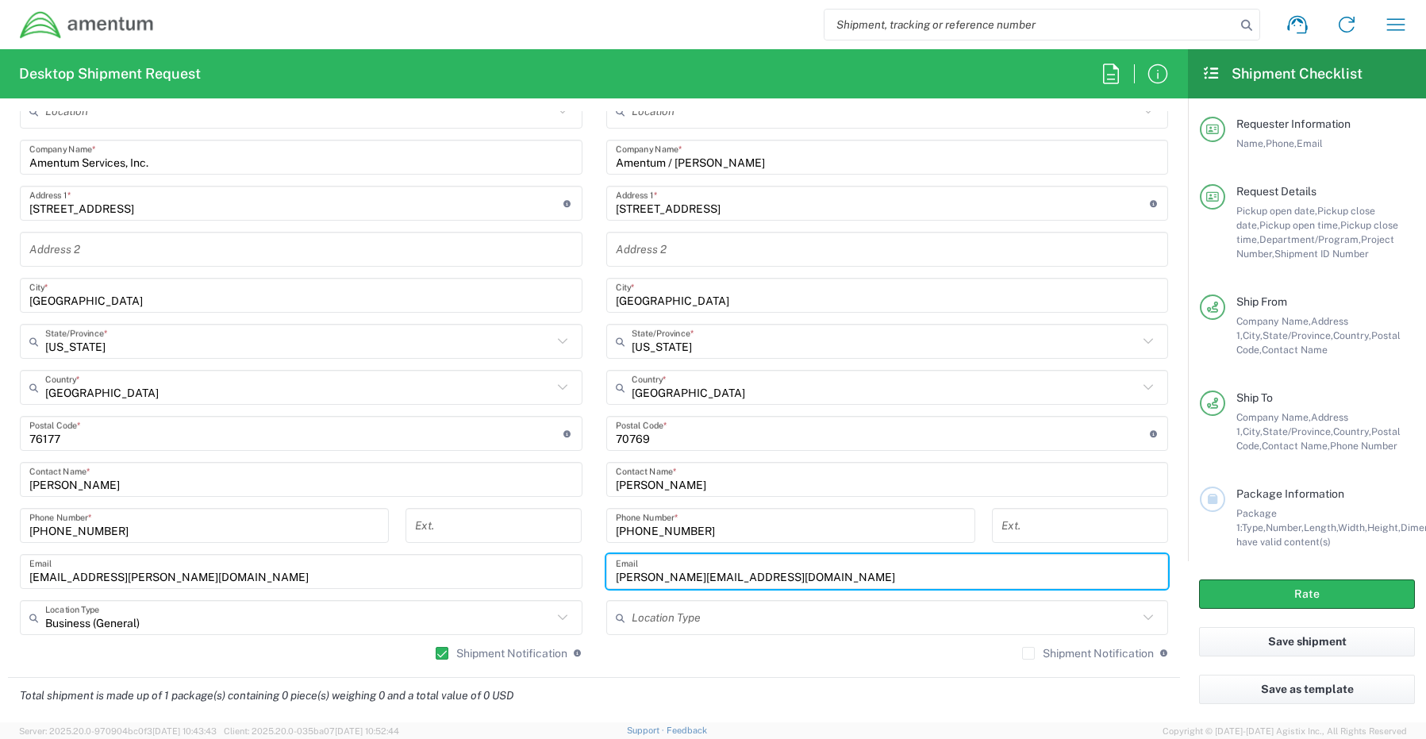
scroll to position [793, 0]
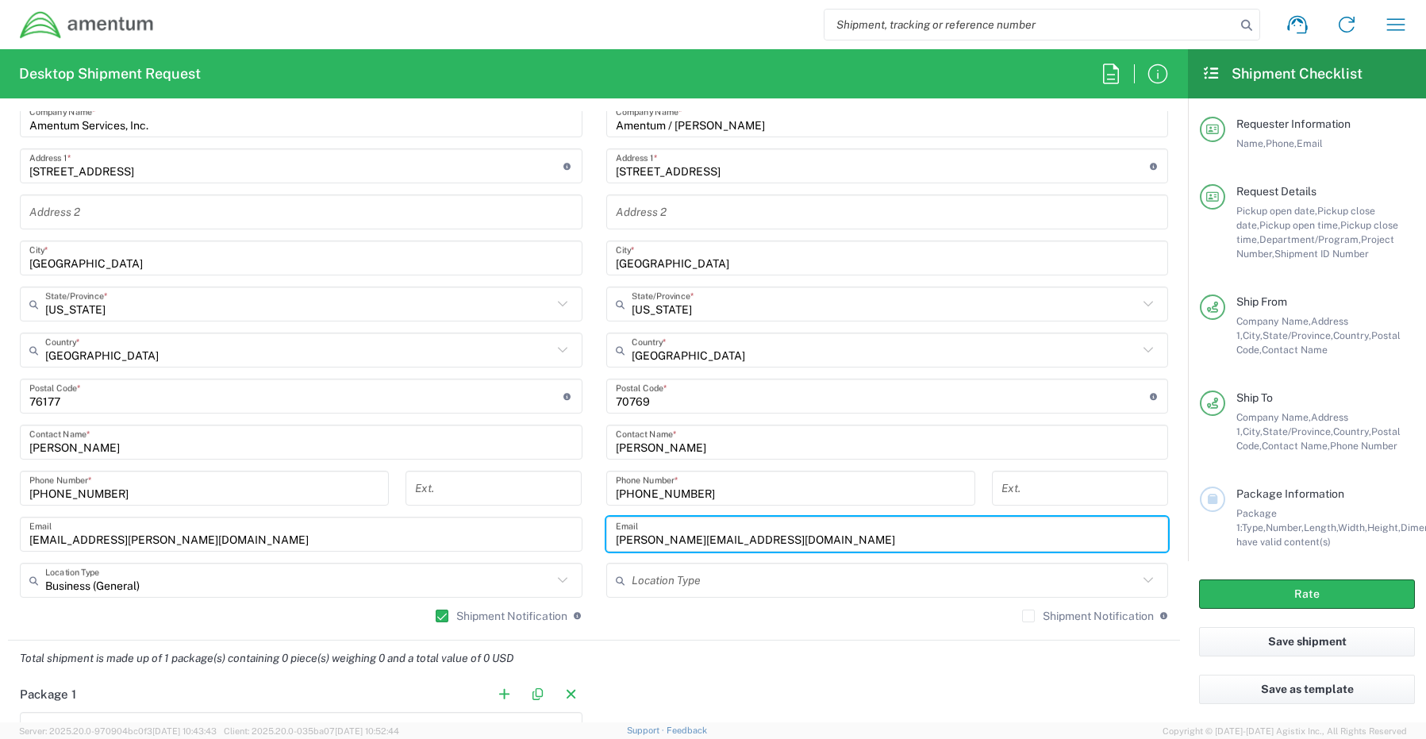
type input "[PERSON_NAME][EMAIL_ADDRESS][DOMAIN_NAME]"
click at [1022, 616] on label "Shipment Notification" at bounding box center [1088, 615] width 132 height 13
click at [1028, 616] on input "Shipment Notification" at bounding box center [1028, 616] width 0 height 0
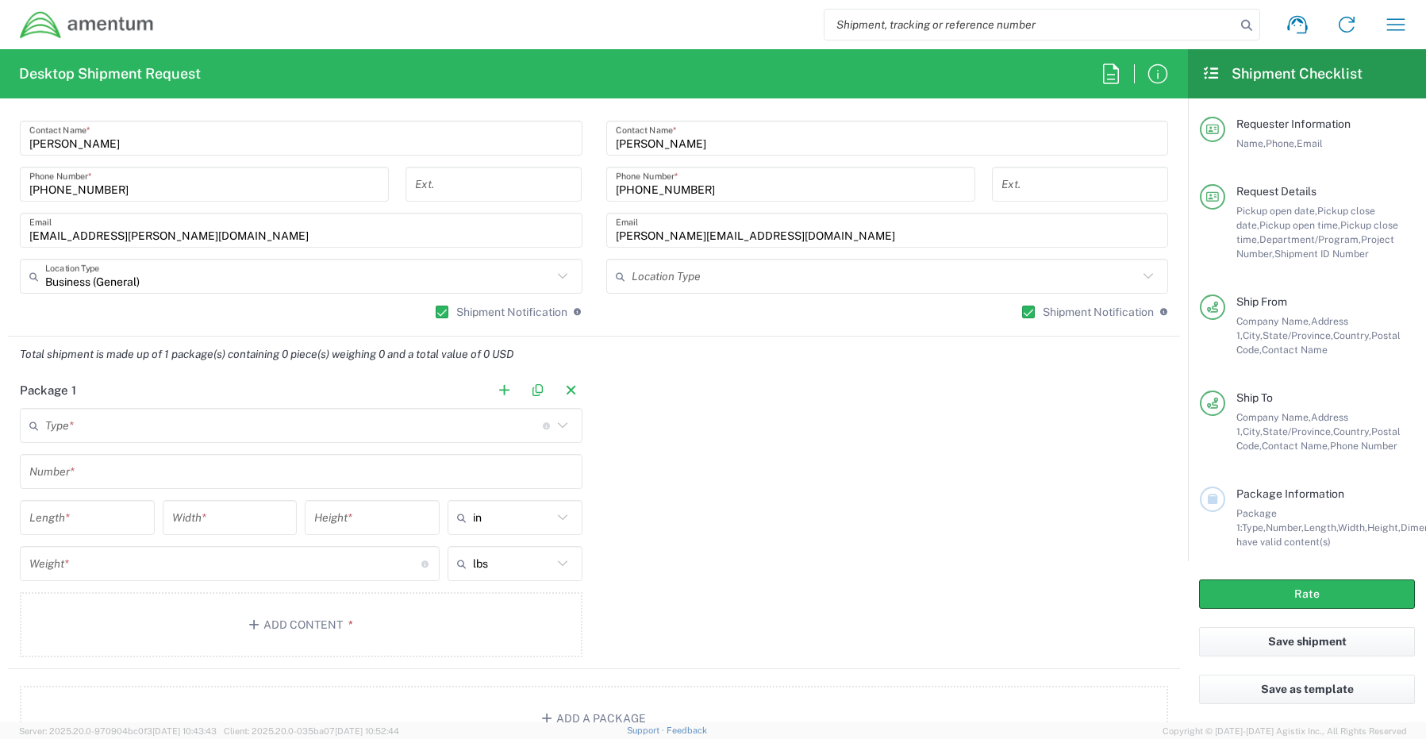
scroll to position [1111, 0]
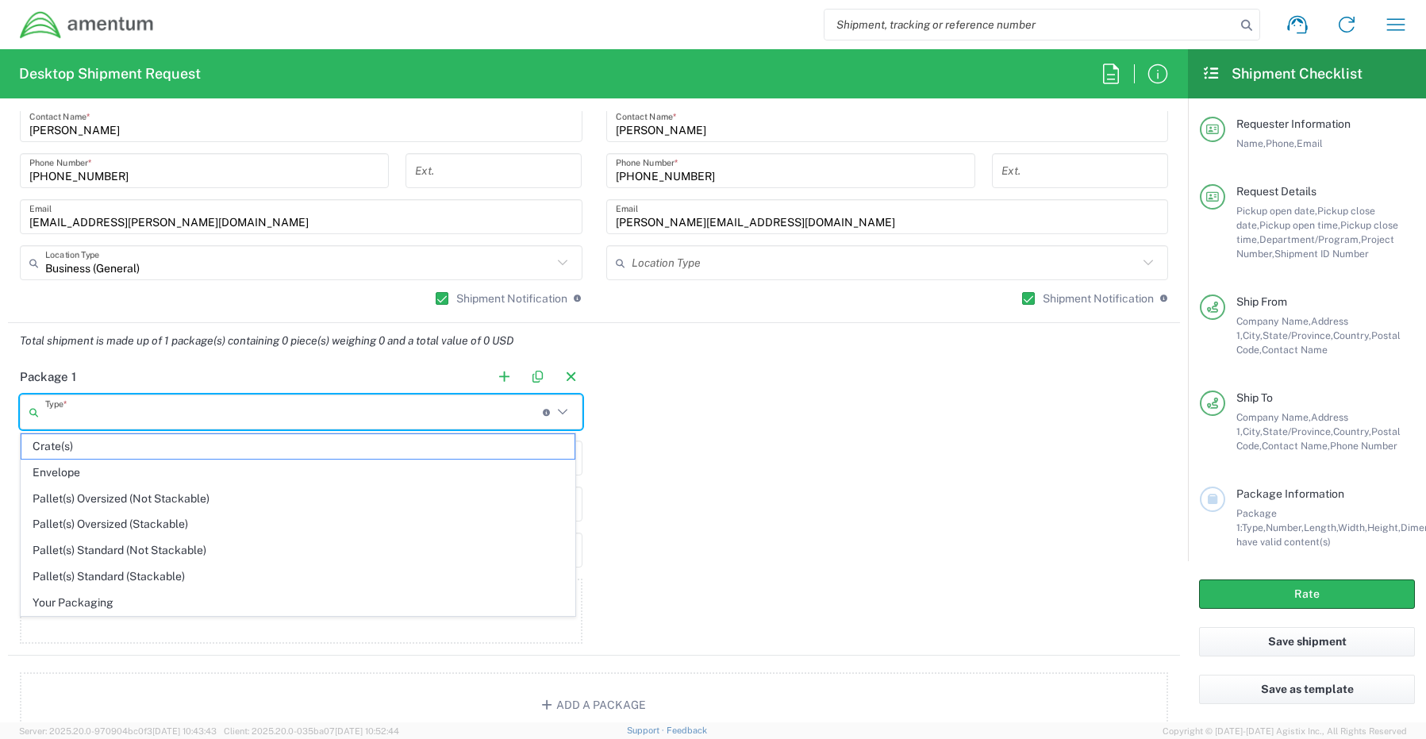
click at [94, 413] on input "text" at bounding box center [293, 412] width 497 height 28
click at [72, 608] on span "Your Packaging" at bounding box center [297, 602] width 553 height 25
type input "Your Packaging"
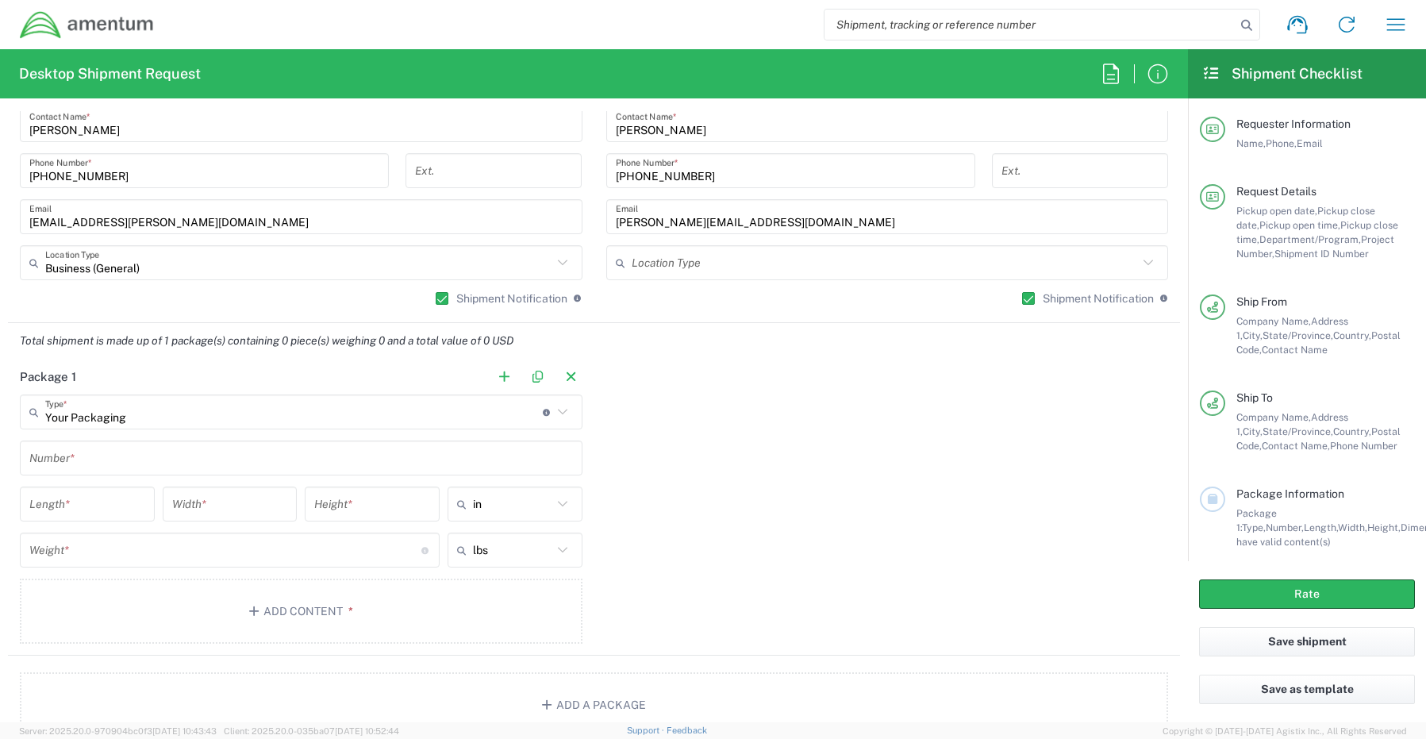
click at [104, 455] on input "text" at bounding box center [300, 458] width 543 height 28
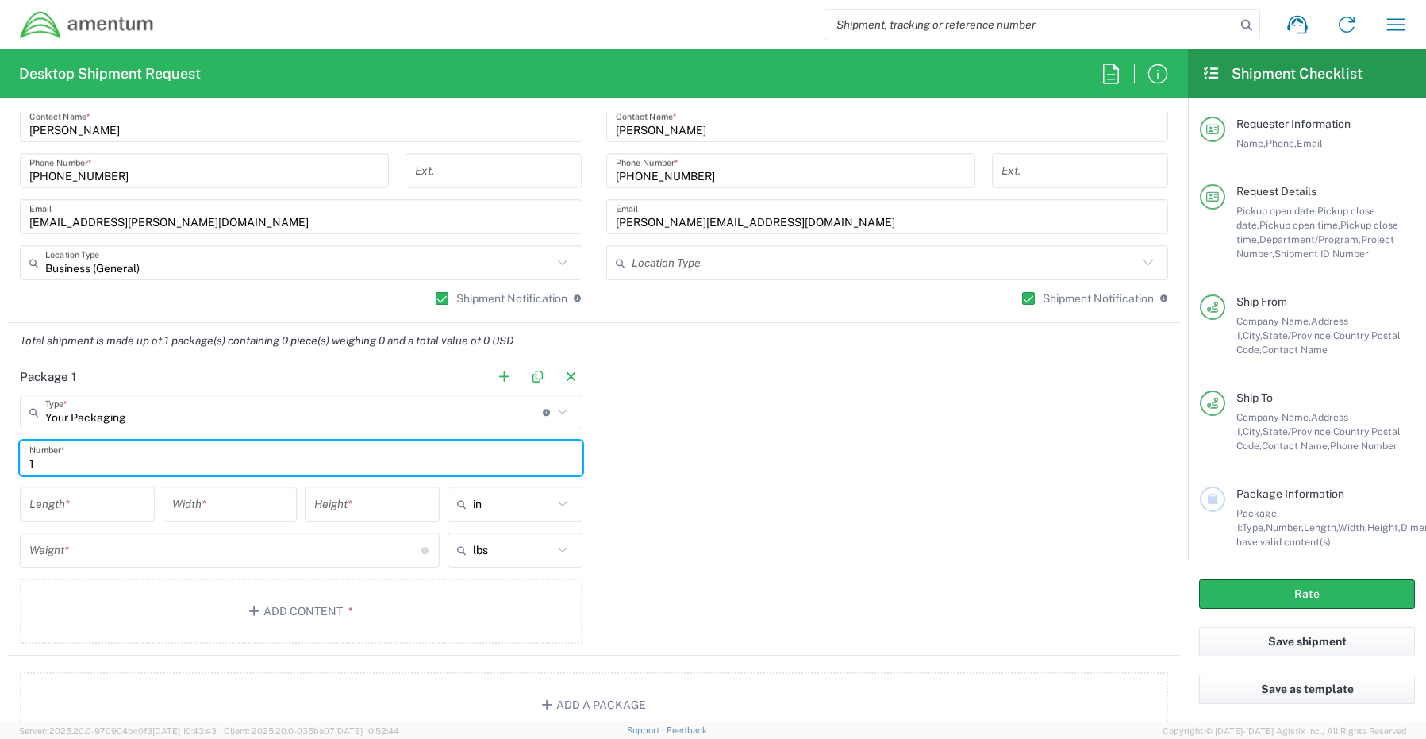
type input "1"
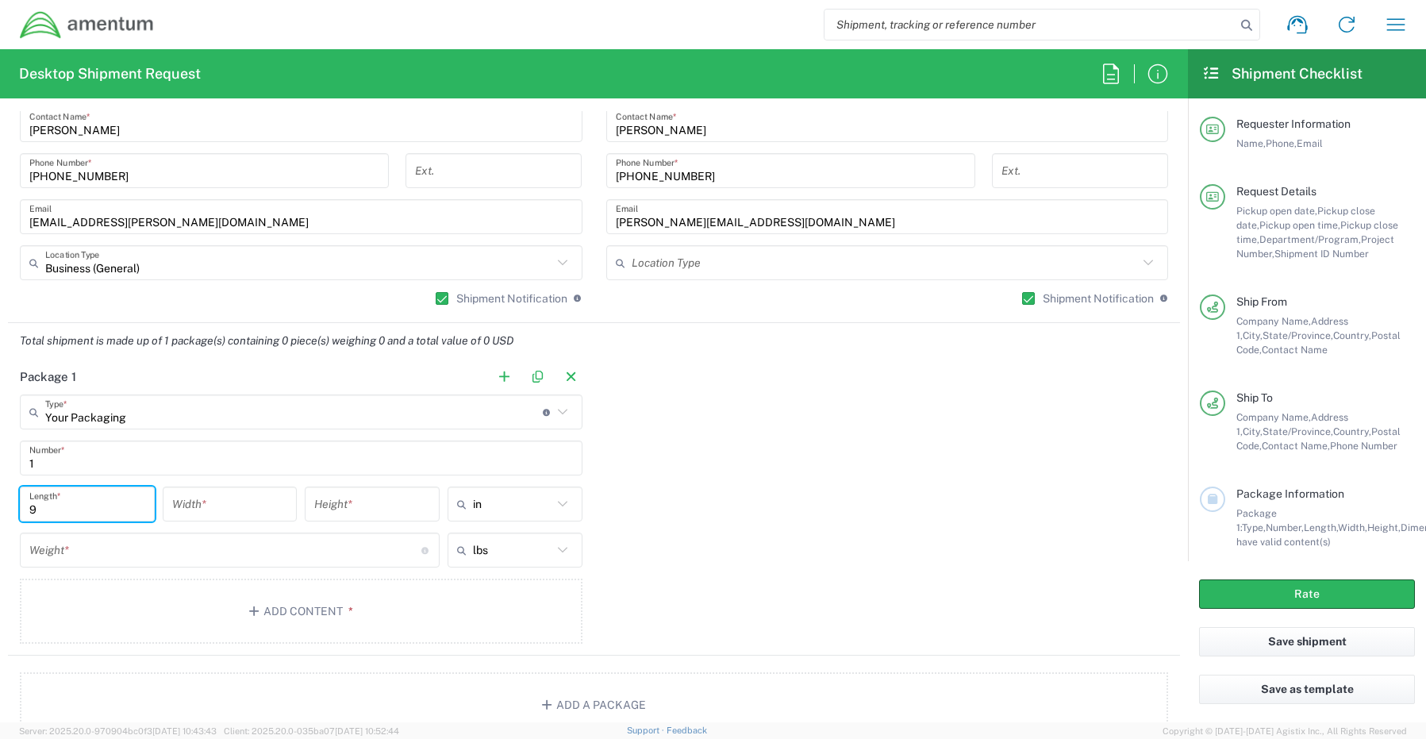
type input "9"
type input "6"
type input "4"
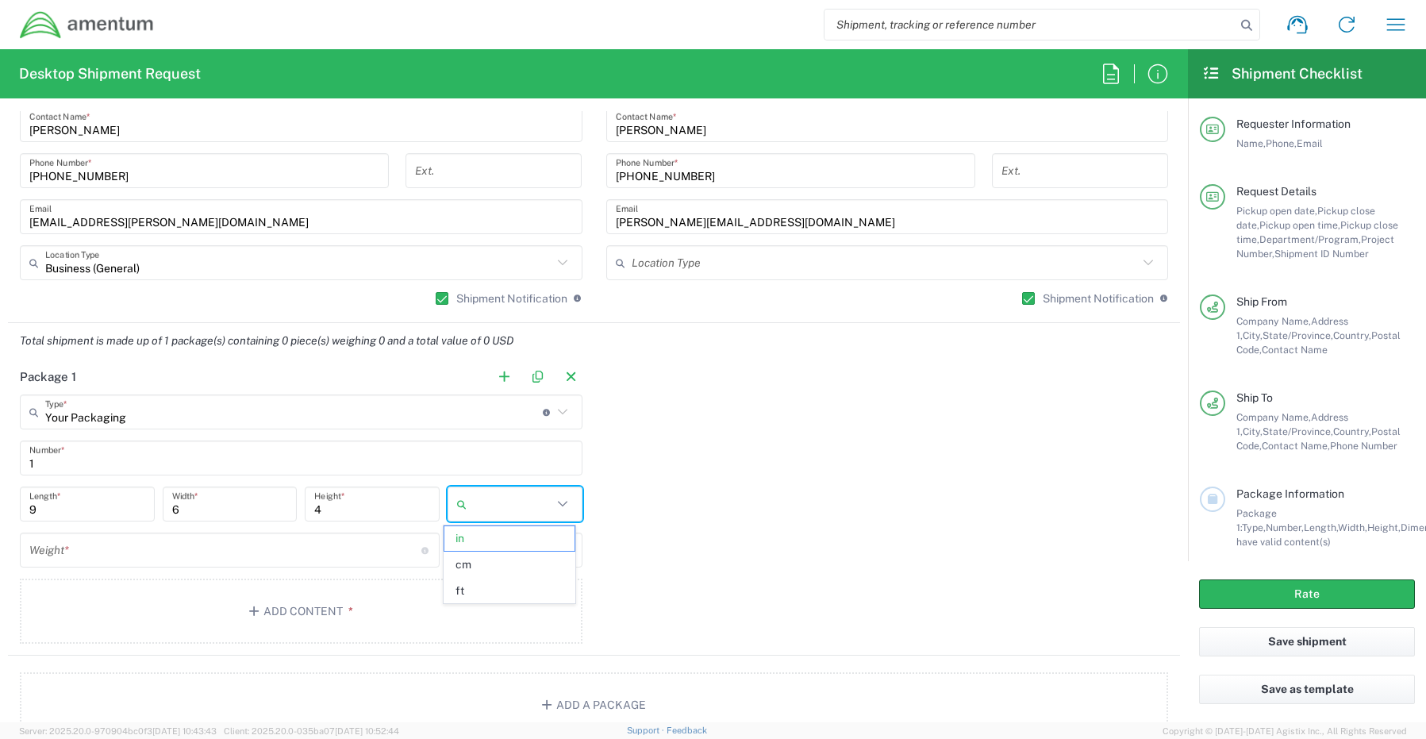
type input "in"
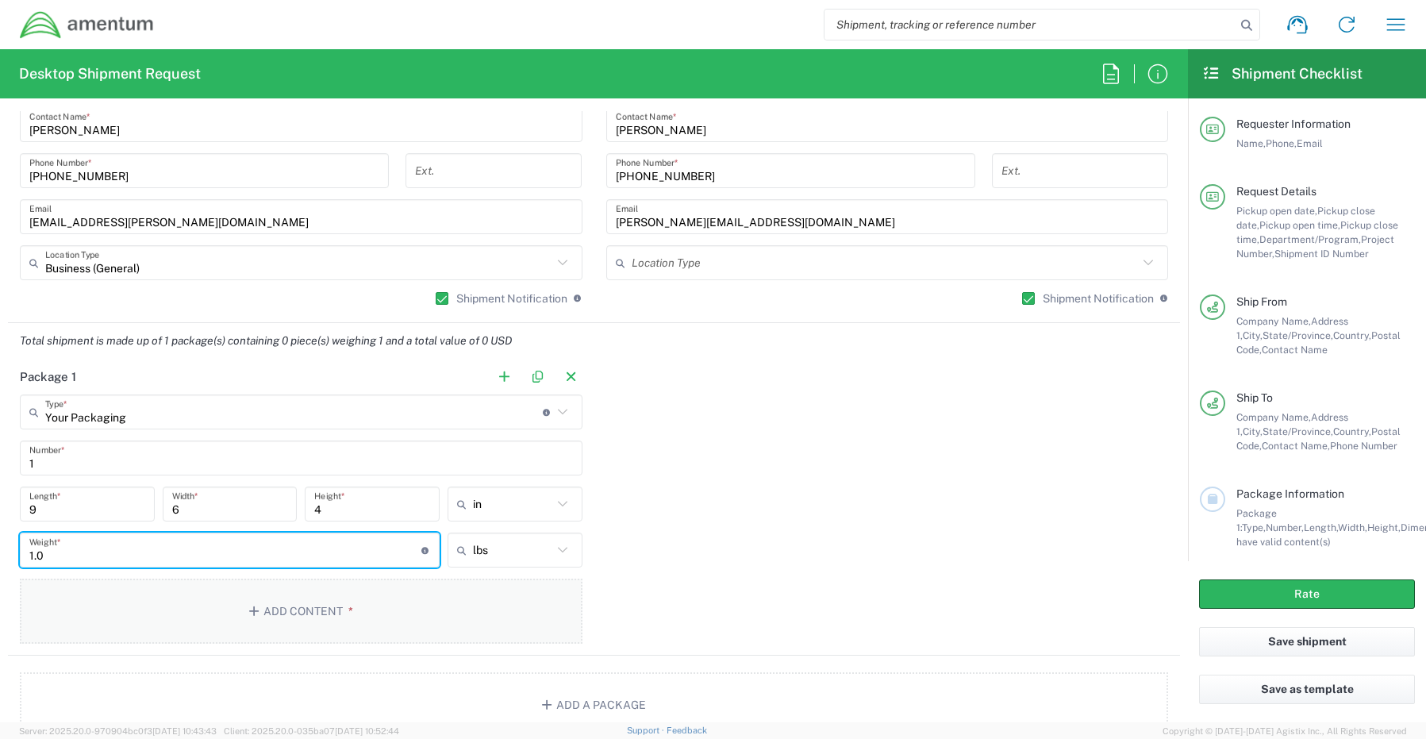
type input "1.0"
click at [289, 613] on button "Add Content *" at bounding box center [301, 610] width 562 height 65
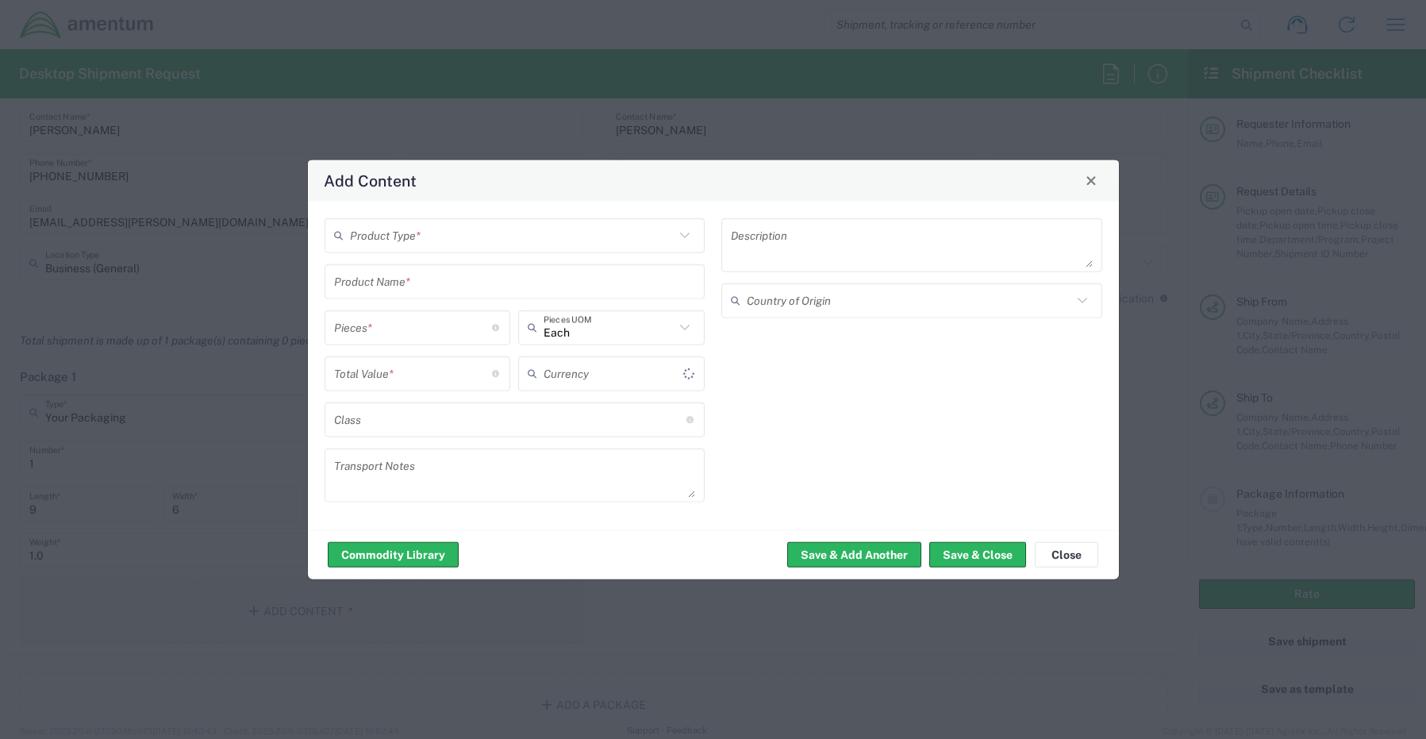
type input "US Dollar"
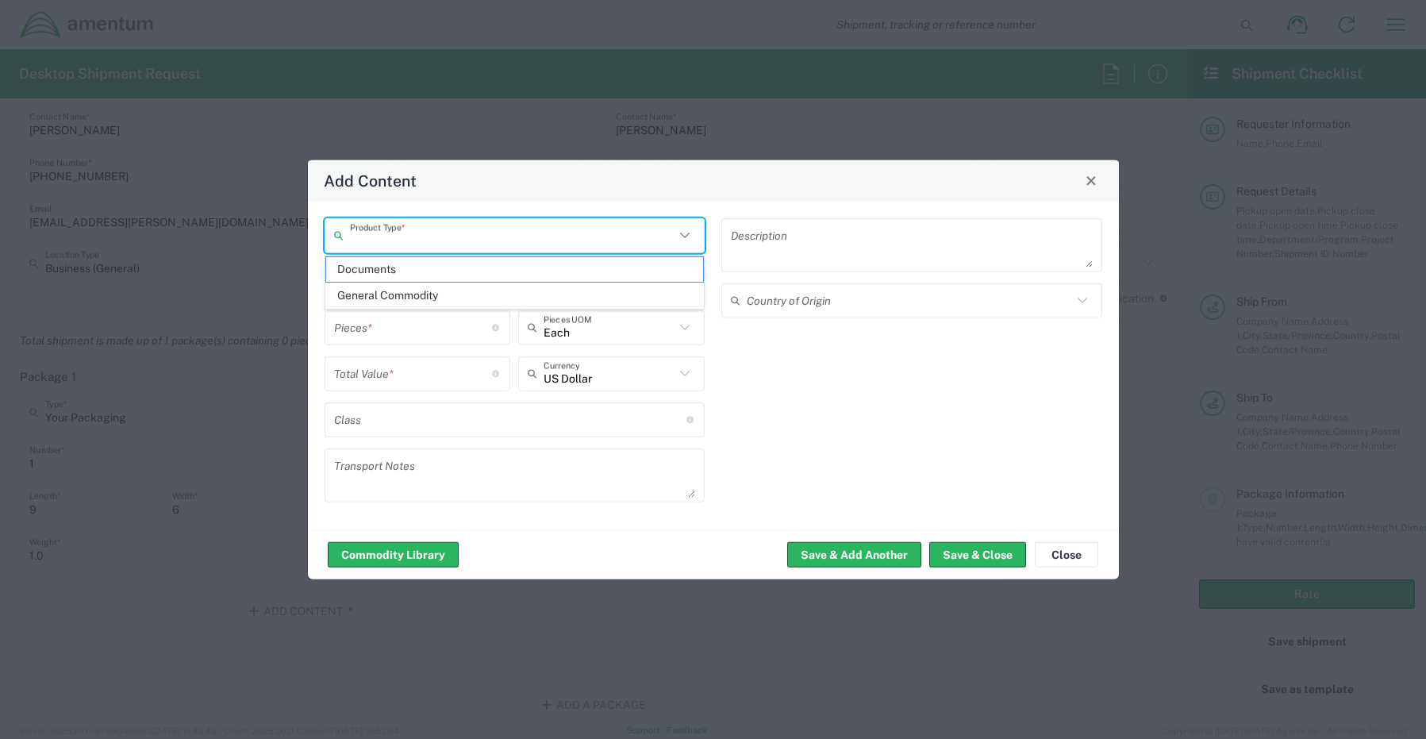
click at [417, 233] on input "text" at bounding box center [512, 235] width 325 height 28
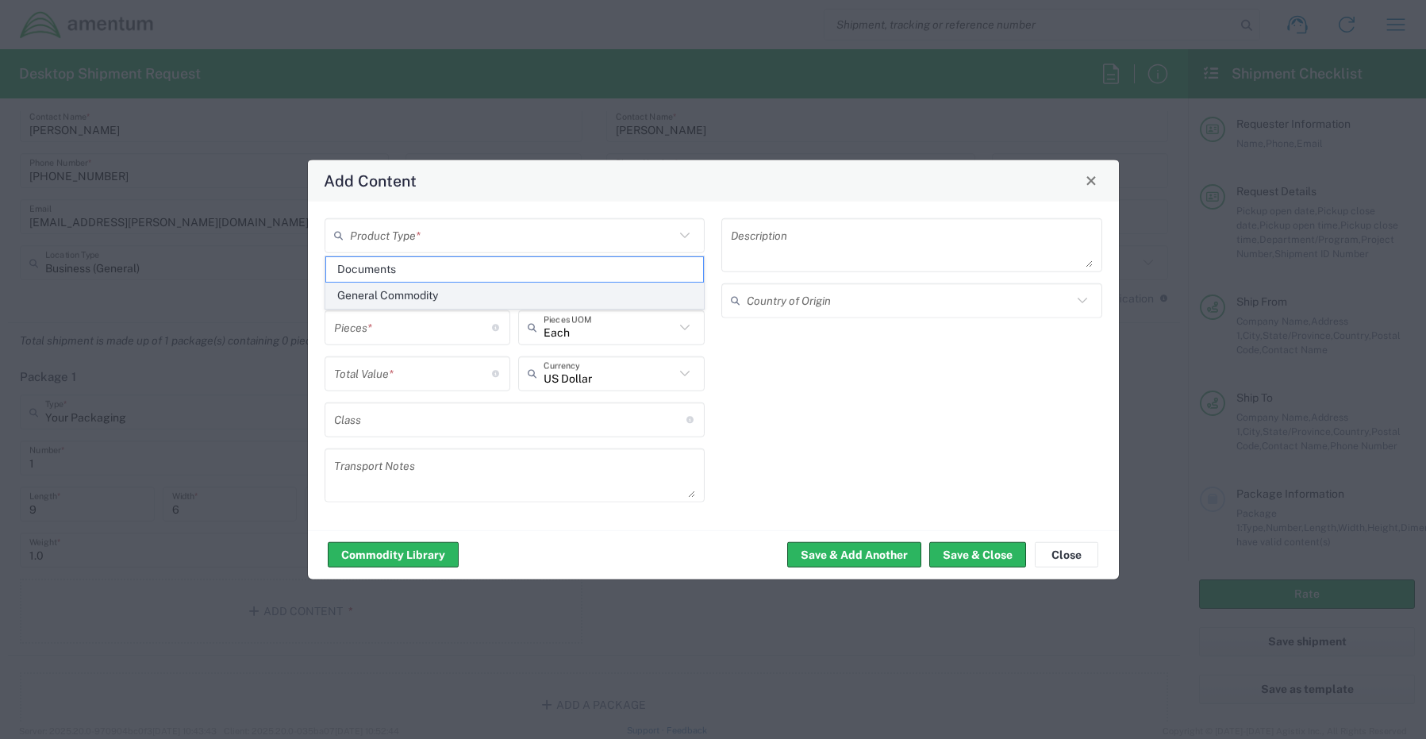
click at [413, 295] on span "General Commodity" at bounding box center [515, 295] width 378 height 25
type input "General Commodity"
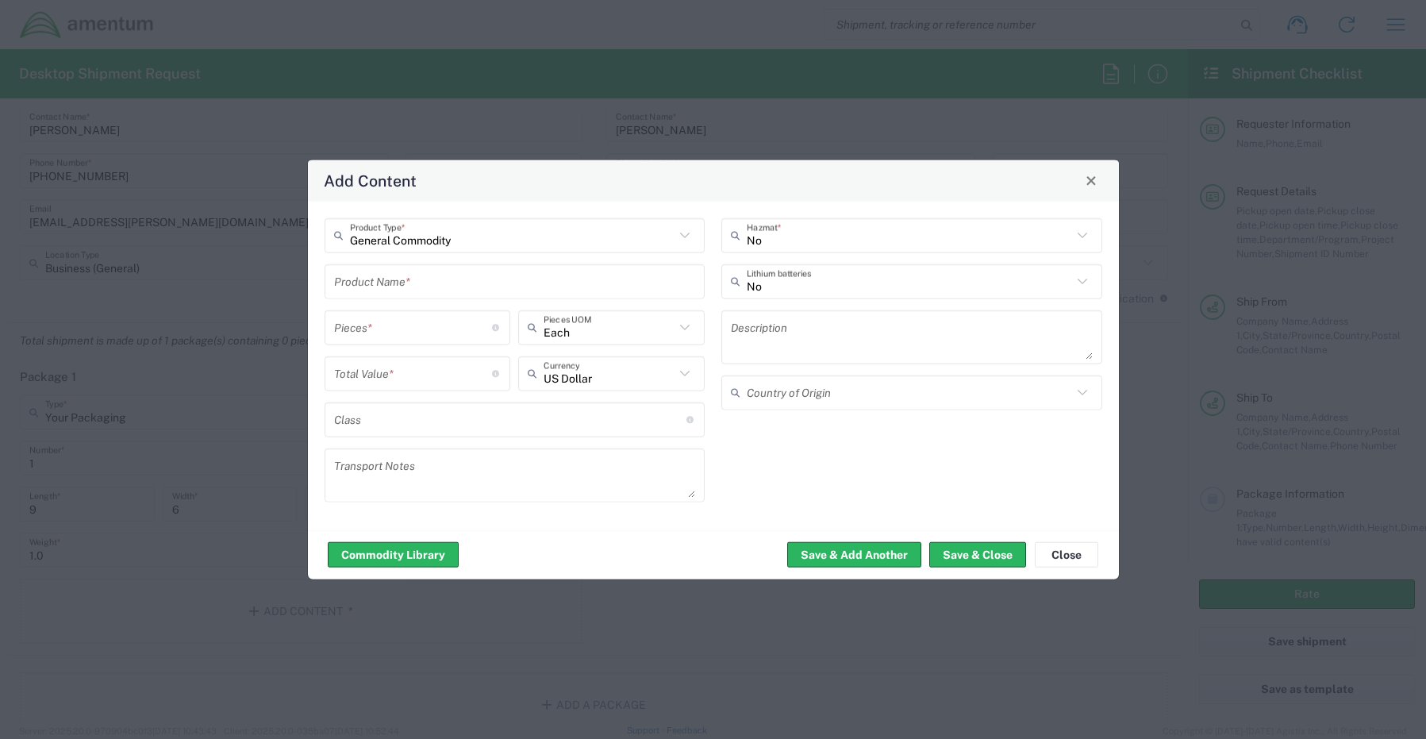
click at [413, 282] on input "text" at bounding box center [515, 281] width 362 height 28
click at [423, 282] on input "Safe Id -" at bounding box center [515, 281] width 362 height 28
paste input "102601253303"
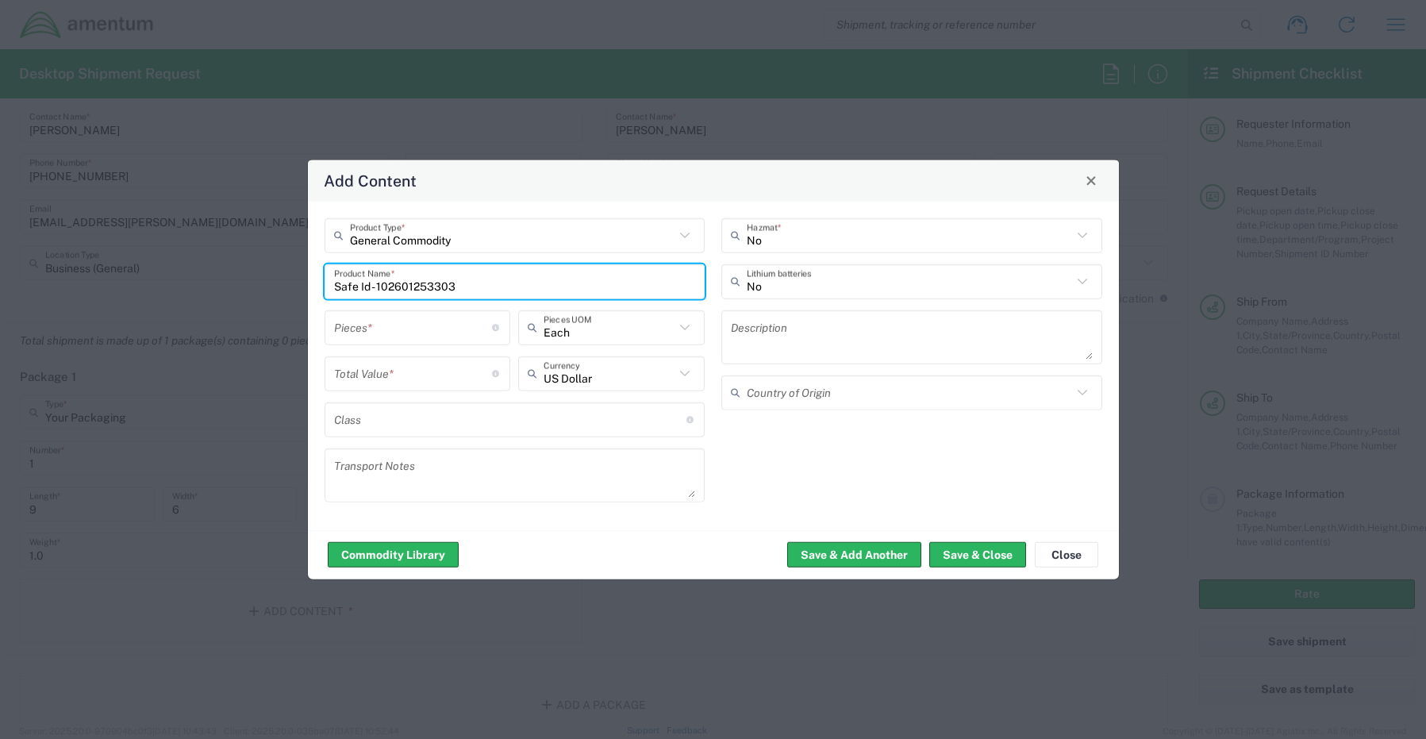
type input "Safe Id - 102601253303"
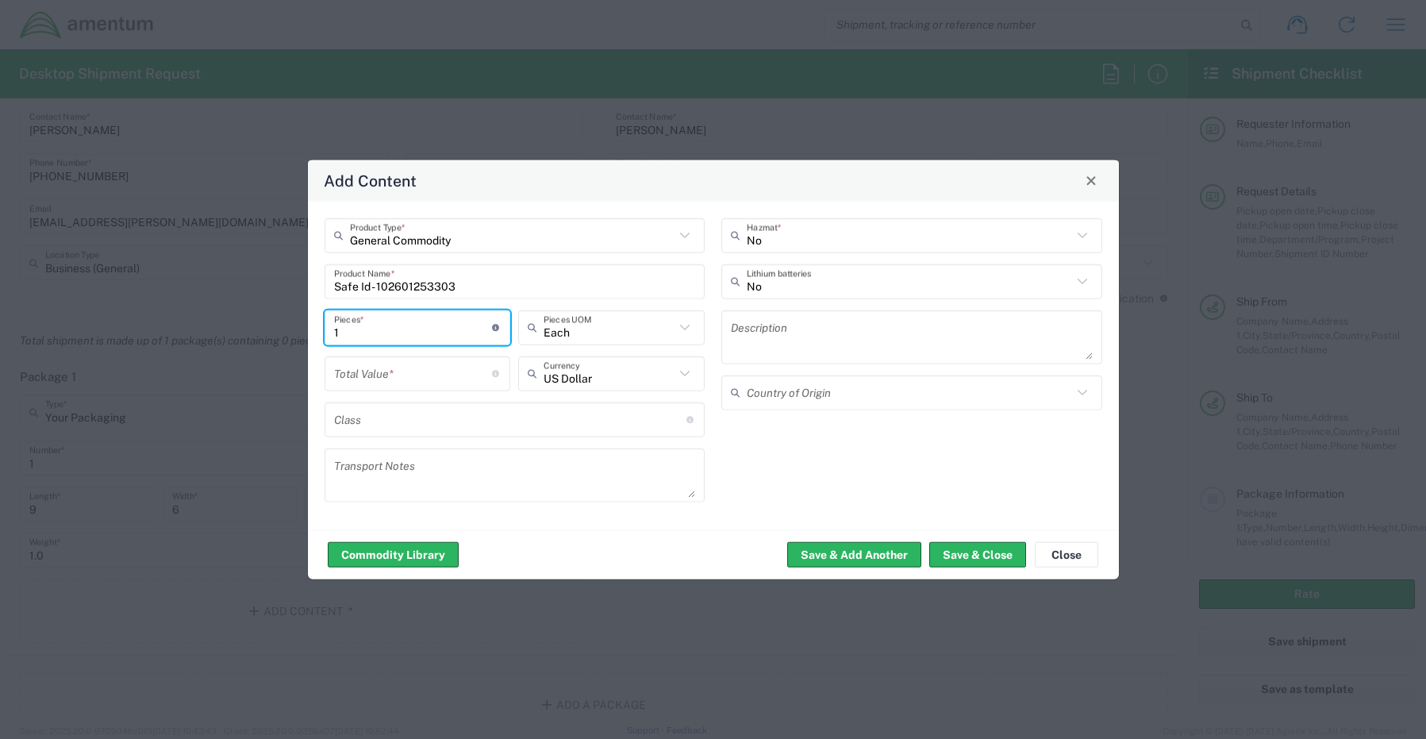
type input "1"
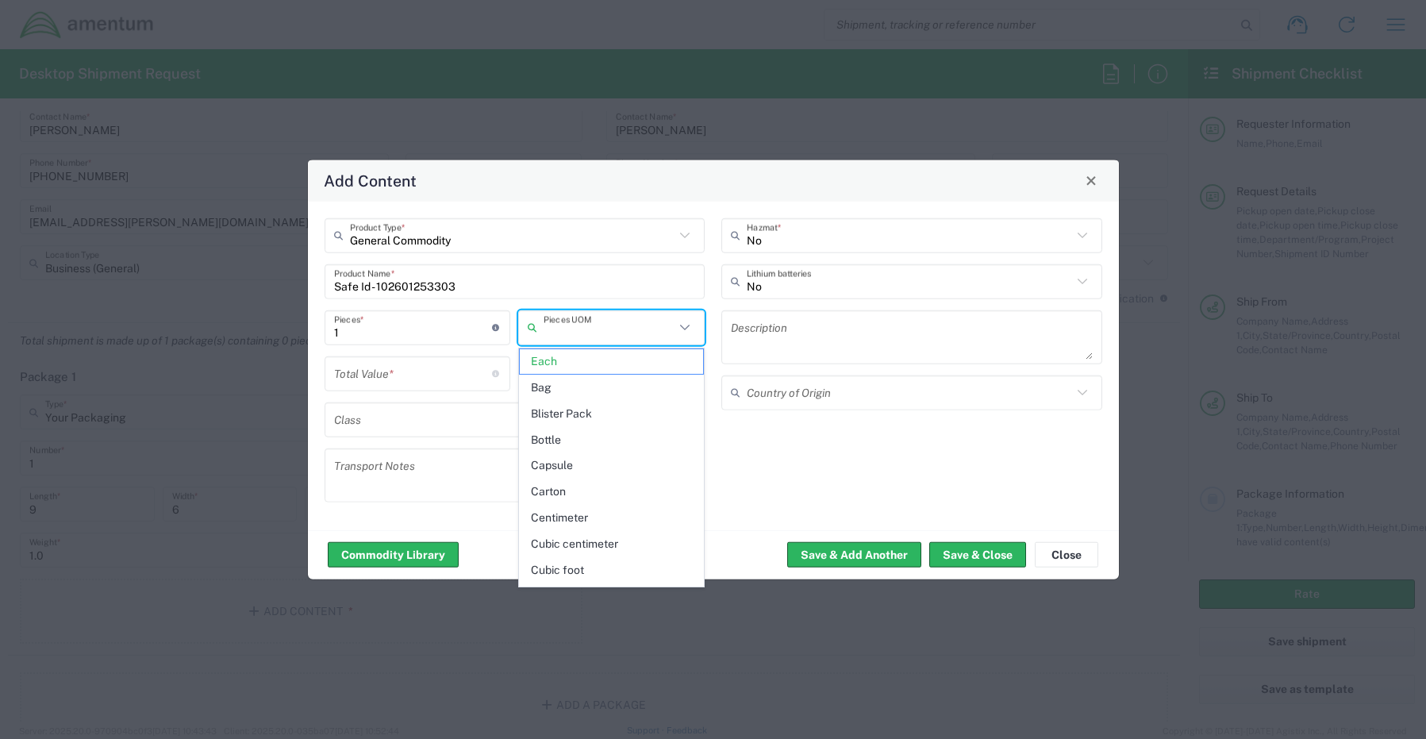
type input "Each"
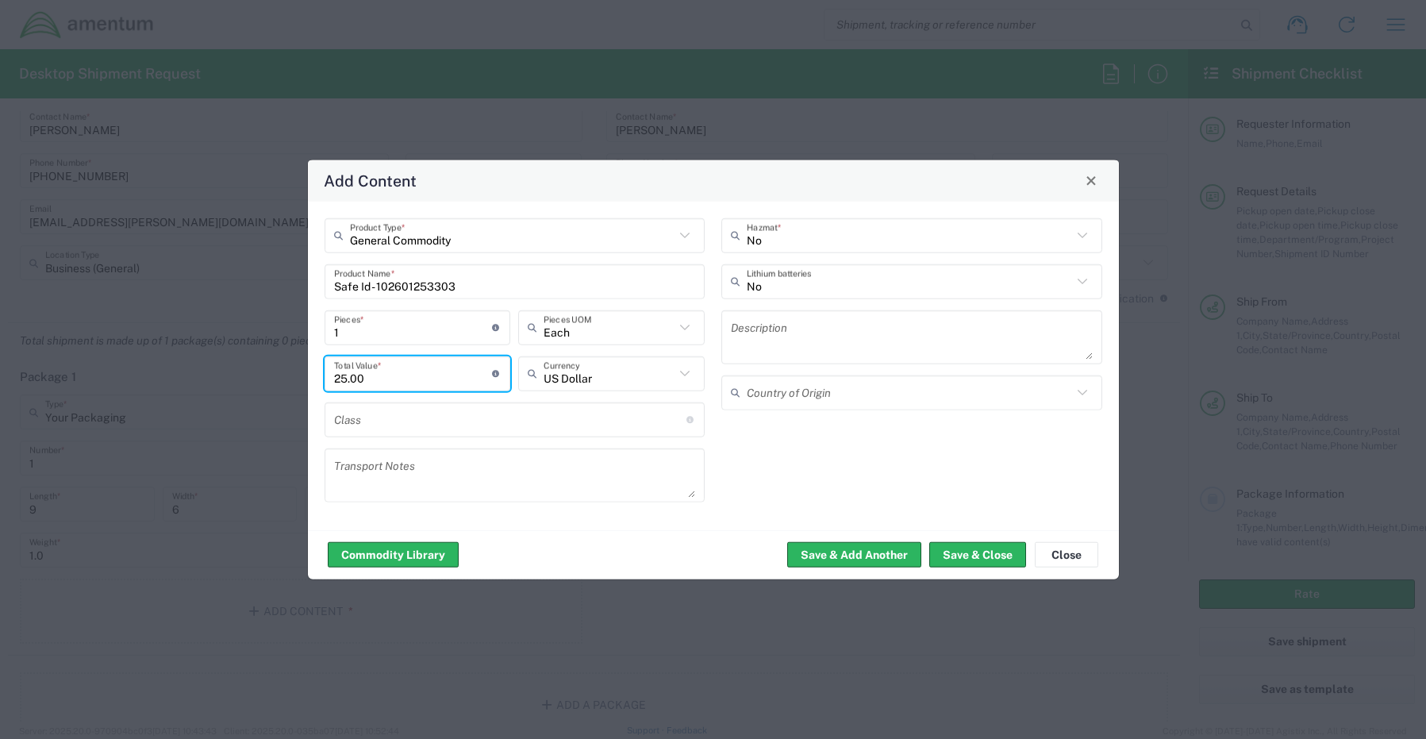
type input "25.00"
click at [746, 289] on icon at bounding box center [739, 280] width 16 height 25
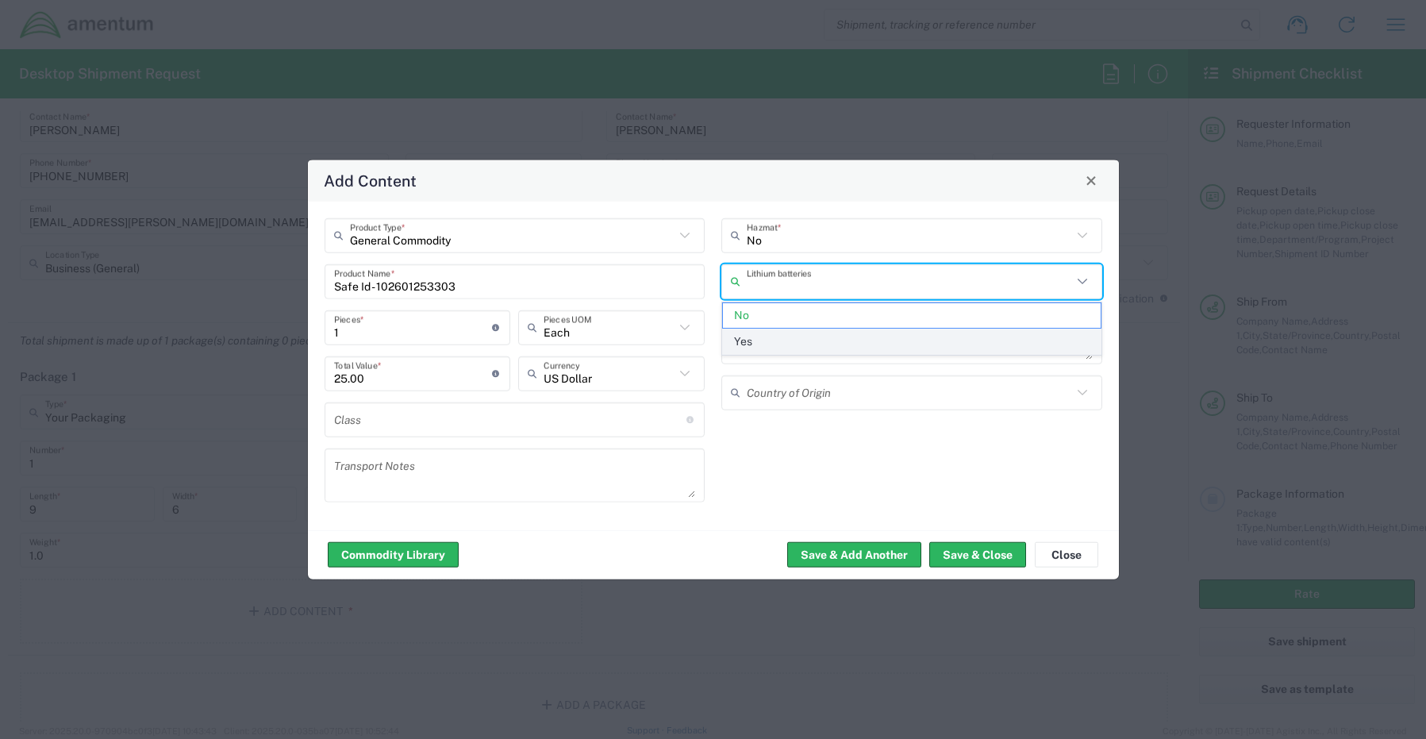
click at [762, 339] on span "Yes" at bounding box center [912, 341] width 378 height 25
type input "Yes"
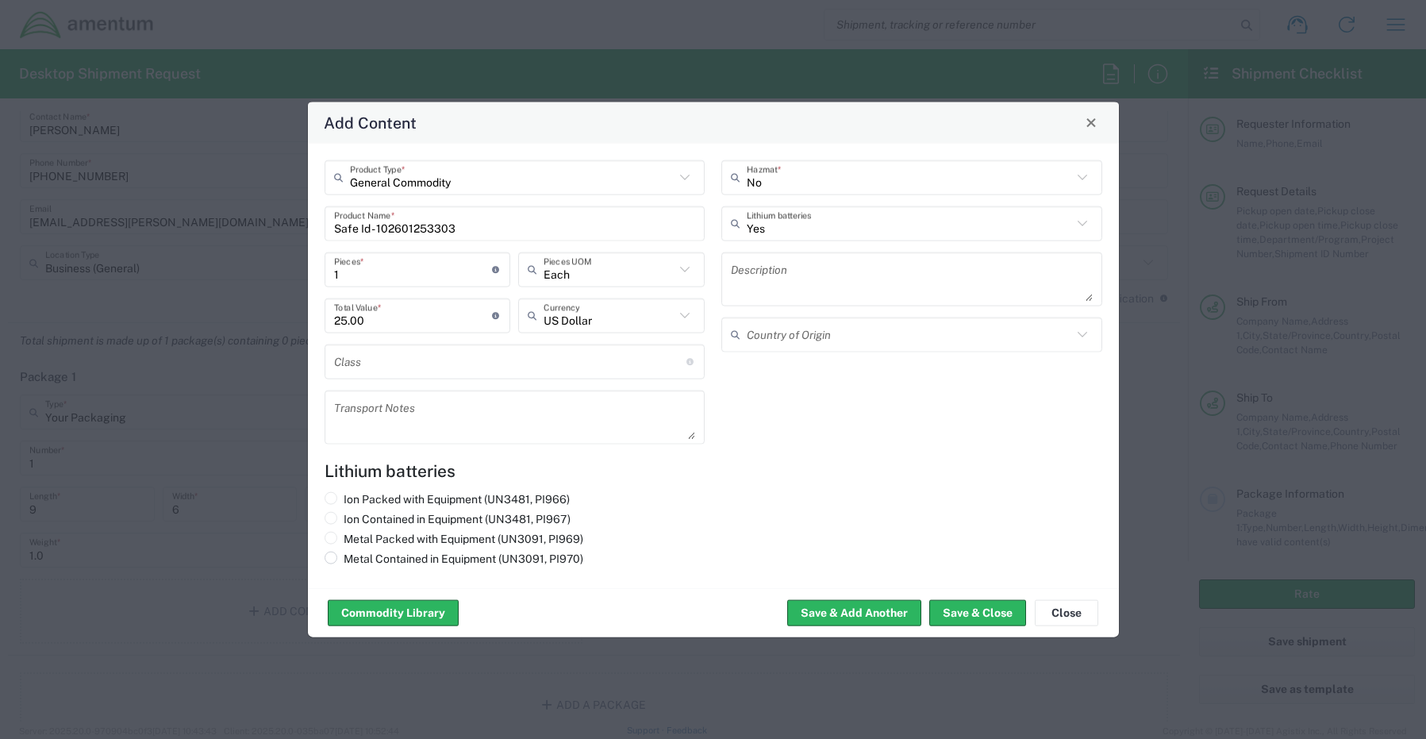
click at [351, 560] on label "Metal Contained in Equipment (UN3091, PI970)" at bounding box center [453, 558] width 259 height 14
click at [351, 560] on input "Metal Contained in Equipment (UN3091, PI970)" at bounding box center [349, 556] width 10 height 10
radio input "true"
click at [970, 615] on button "Save & Close" at bounding box center [977, 612] width 97 height 25
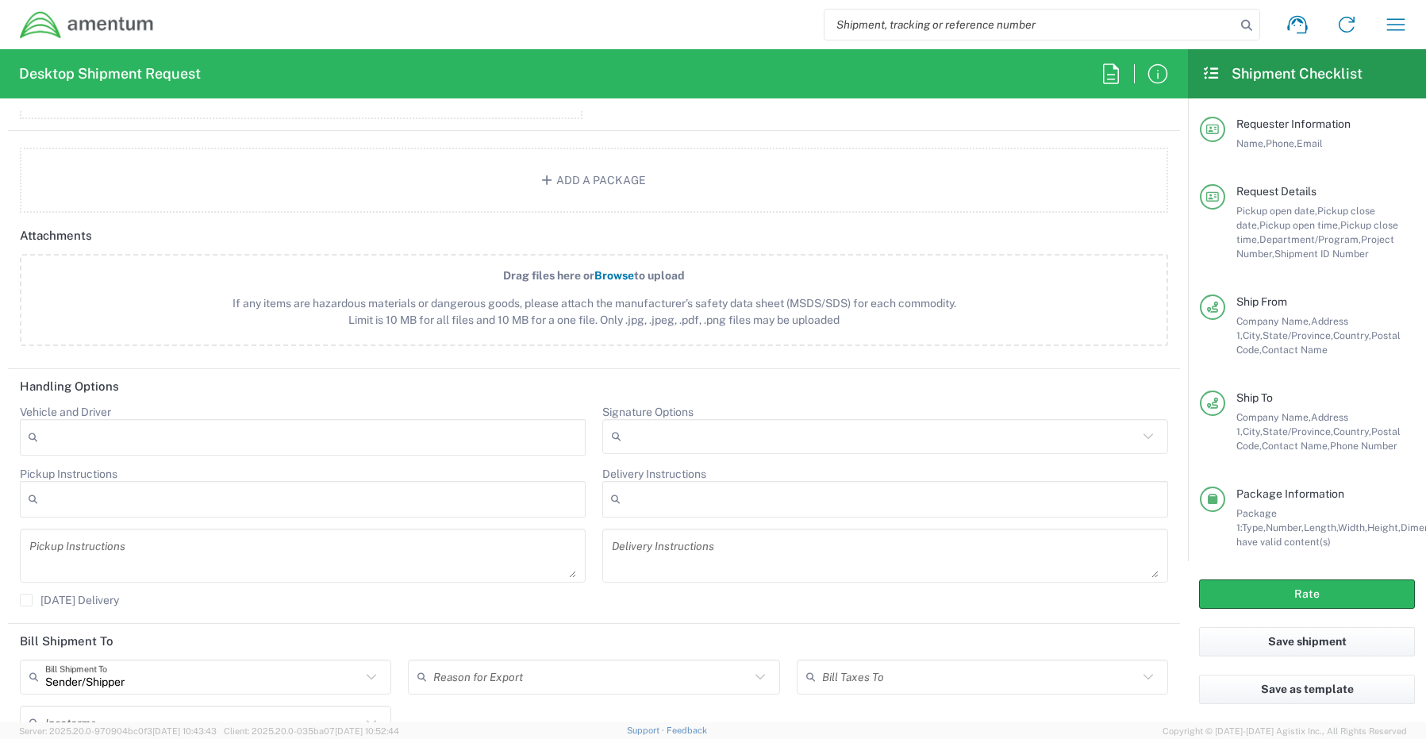
scroll to position [1745, 0]
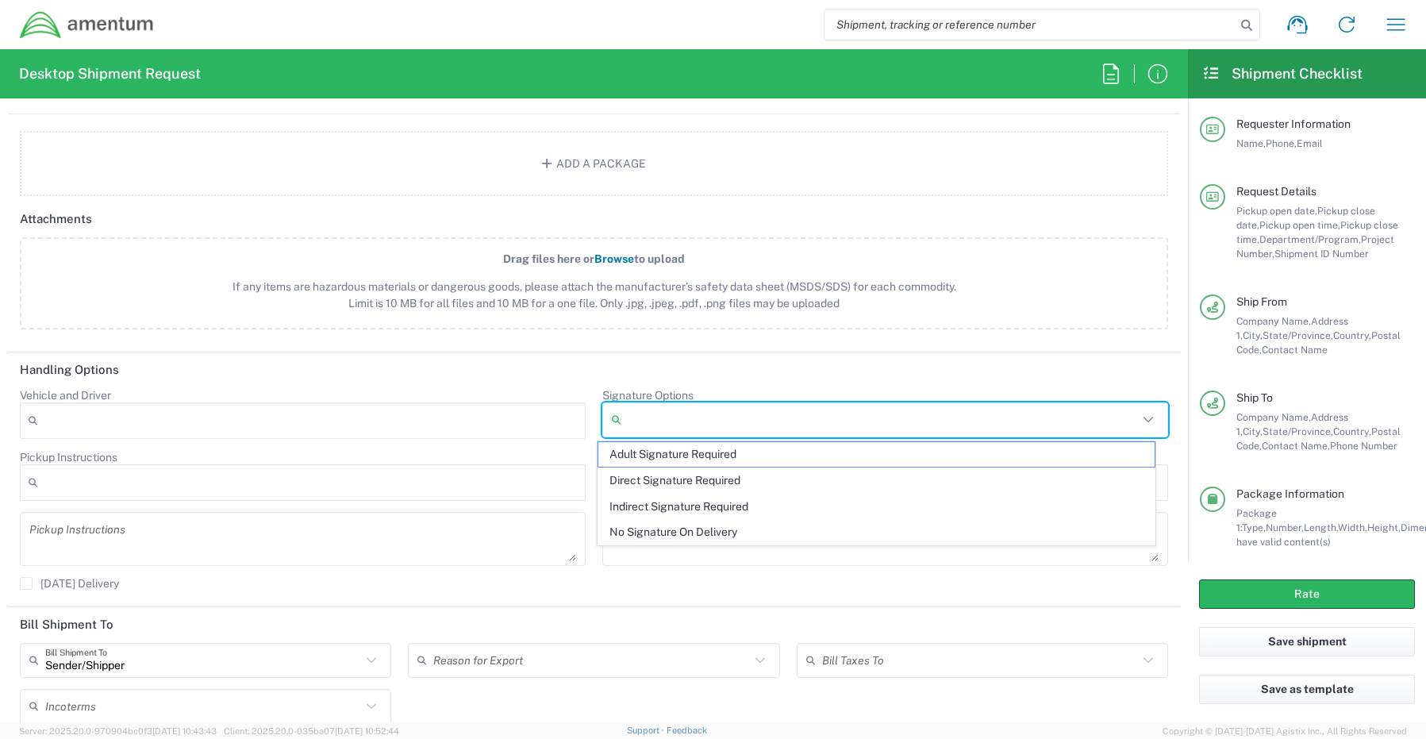
click at [628, 426] on input "Signature Options" at bounding box center [883, 419] width 510 height 25
click at [630, 452] on span "Adult Signature Required" at bounding box center [876, 454] width 557 height 25
type input "Adult Signature Required"
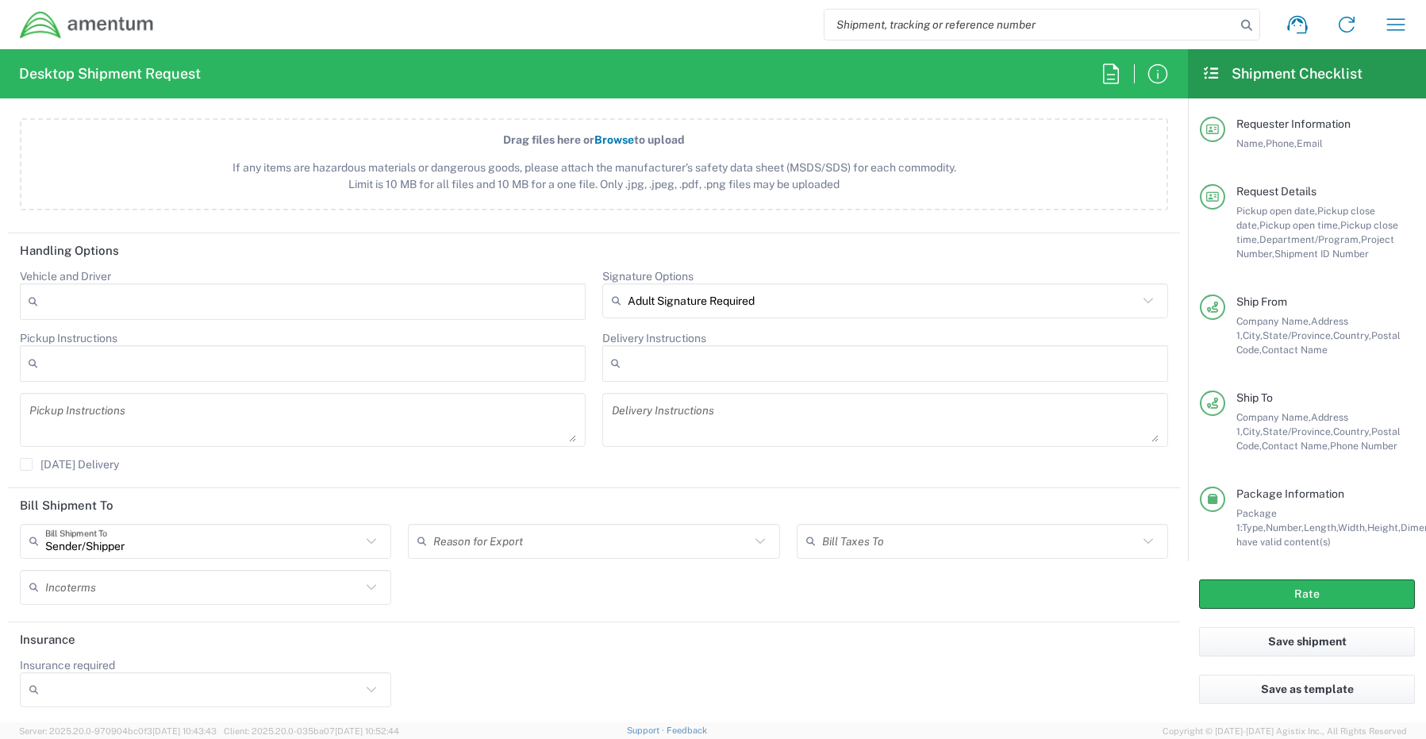
scroll to position [1867, 0]
click at [31, 465] on label "[DATE] Delivery" at bounding box center [69, 461] width 99 height 13
click at [26, 462] on input "[DATE] Delivery" at bounding box center [26, 462] width 0 height 0
click at [1218, 591] on button "Rate" at bounding box center [1307, 593] width 216 height 29
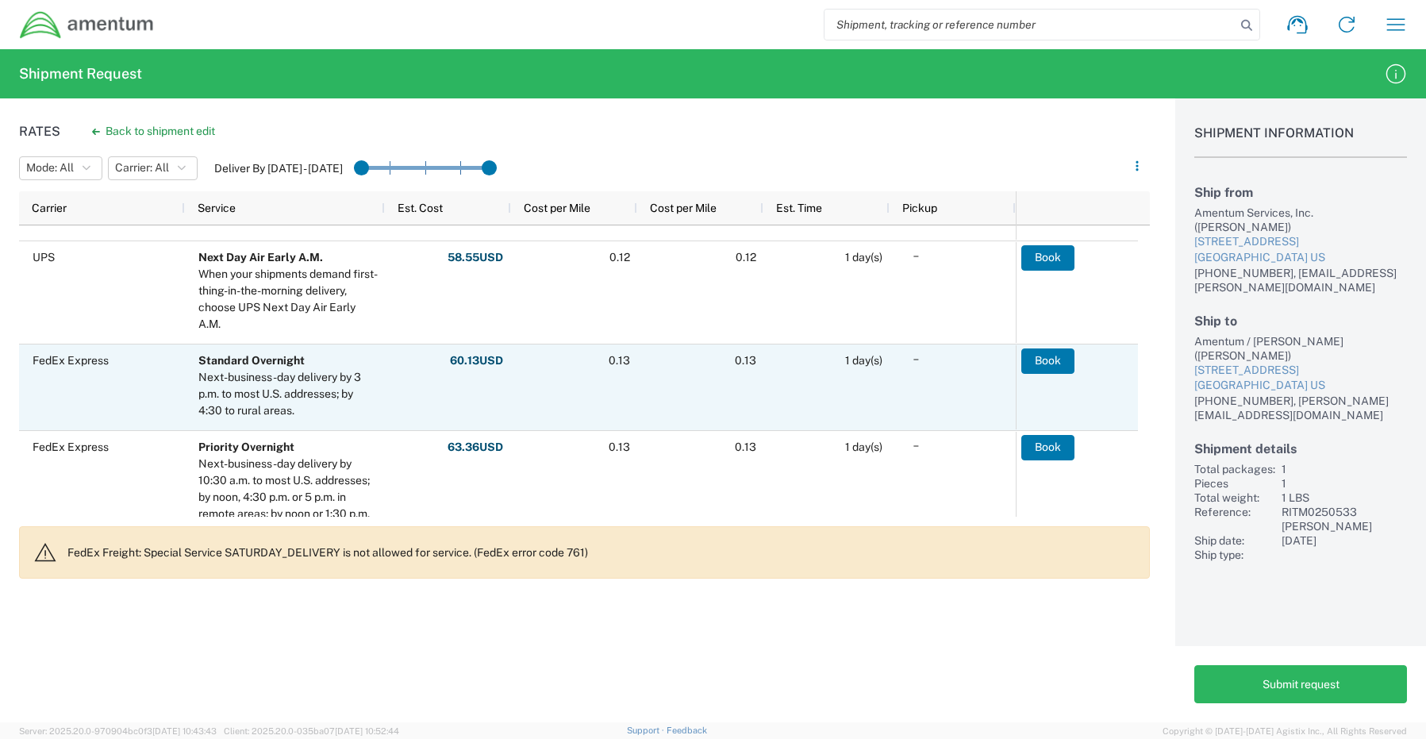
scroll to position [635, 0]
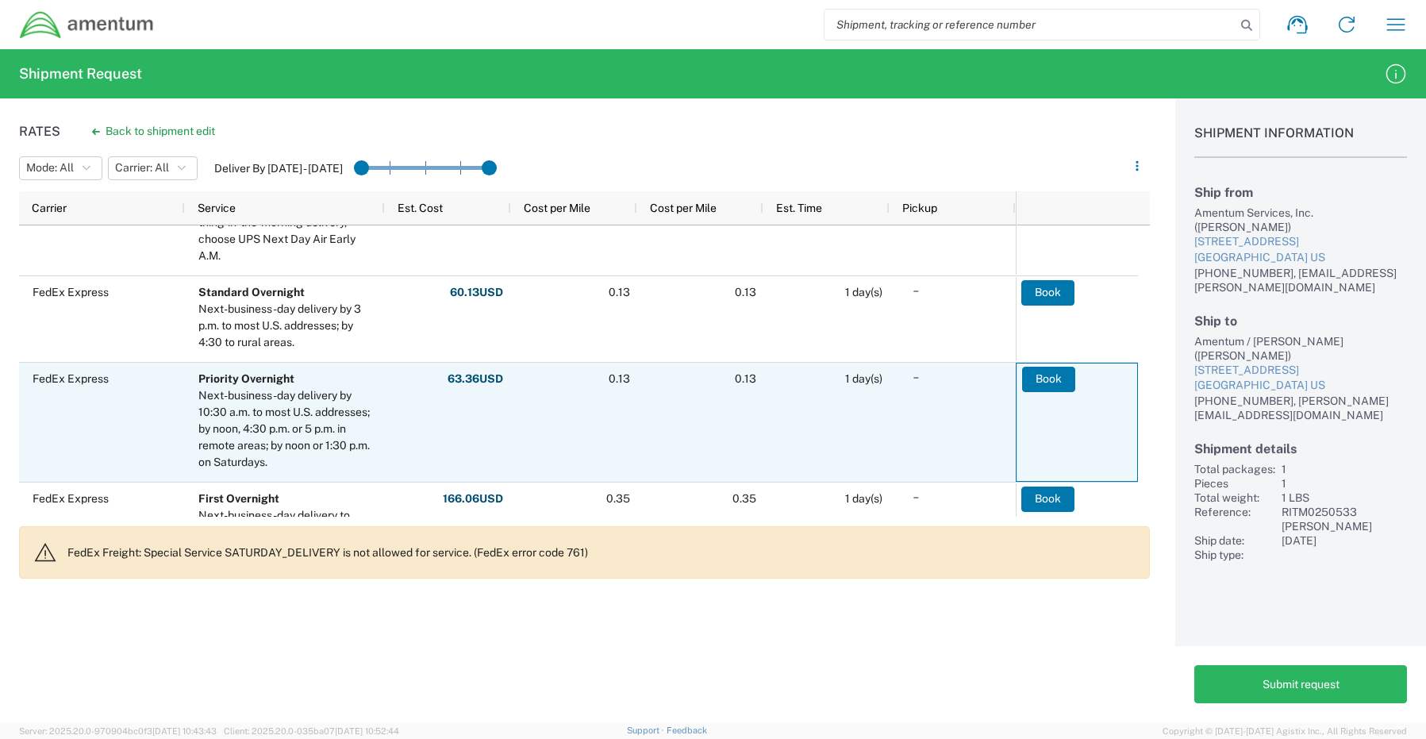
click at [1043, 380] on button "Book" at bounding box center [1048, 379] width 53 height 25
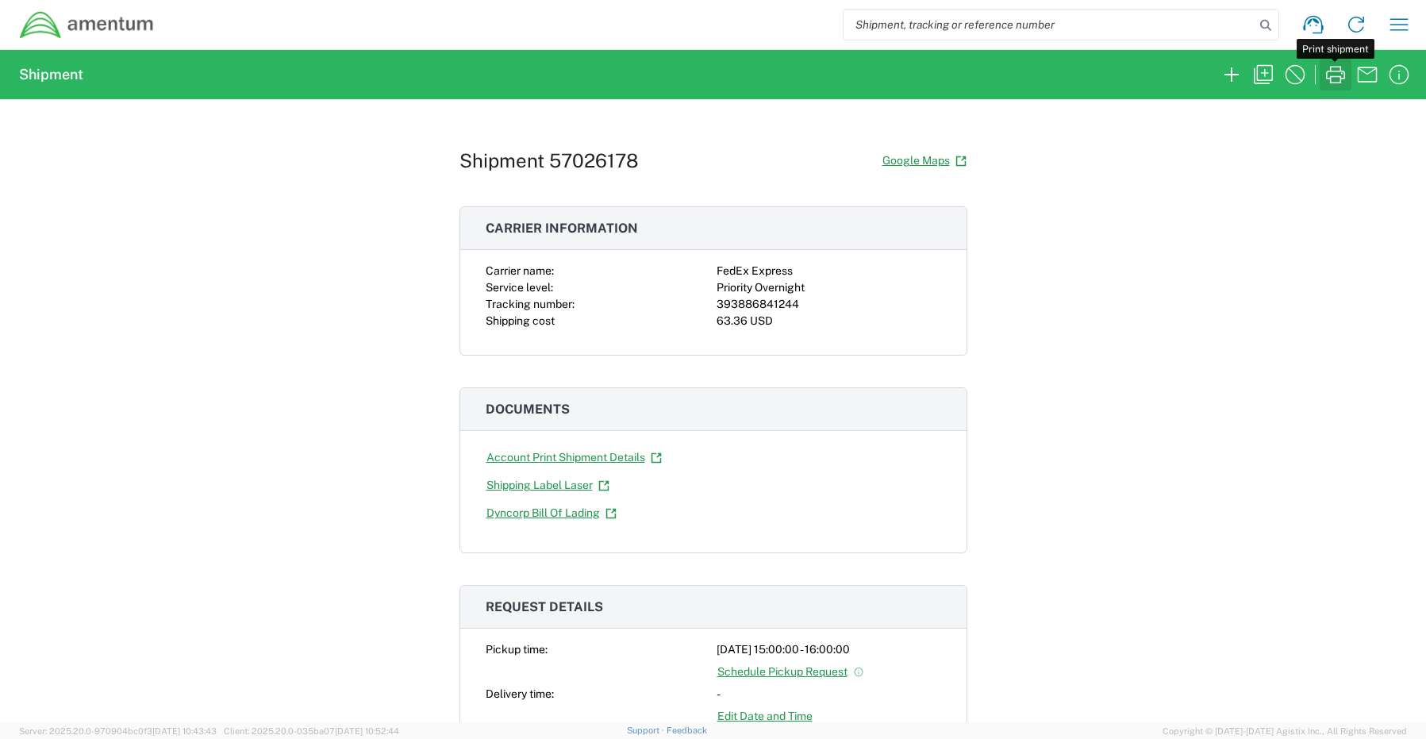
click at [1334, 76] on icon "button" at bounding box center [1335, 74] width 19 height 17
